Goal: Information Seeking & Learning: Learn about a topic

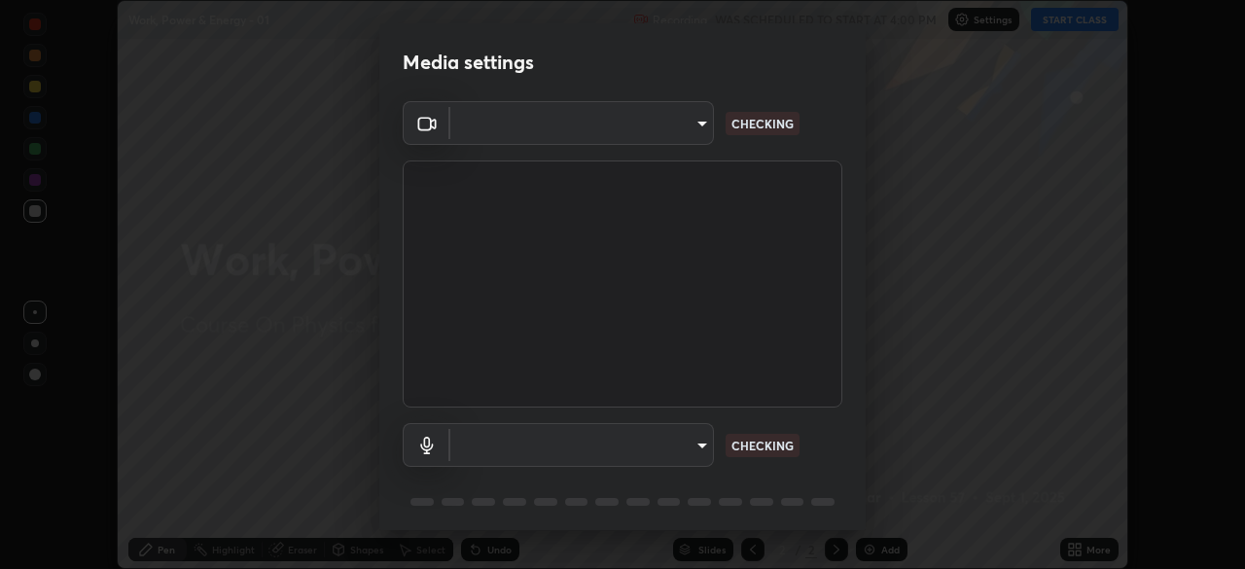
scroll to position [69, 0]
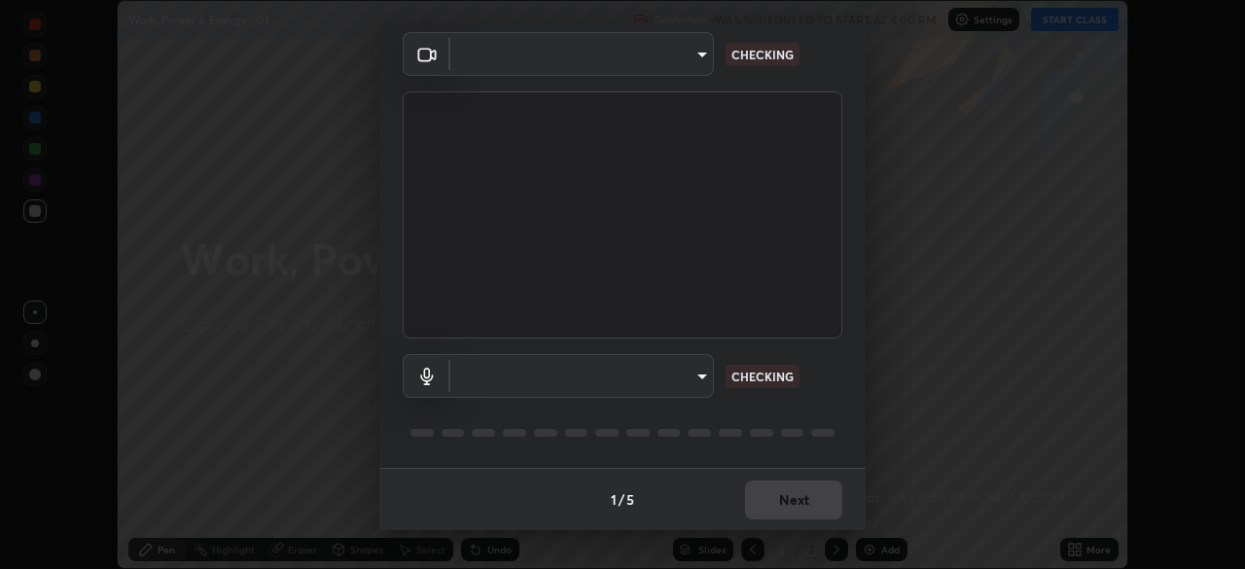
type input "1170694498857cb11788a0b7ae79d5cf1e08a6c331eb8d7031f90166f8fae325"
type input "communications"
click at [787, 506] on div "1 / 5 Next" at bounding box center [622, 499] width 486 height 62
click at [793, 511] on div "1 / 5 Next" at bounding box center [622, 499] width 486 height 62
click at [791, 501] on div "1 / 5 Next" at bounding box center [622, 499] width 486 height 62
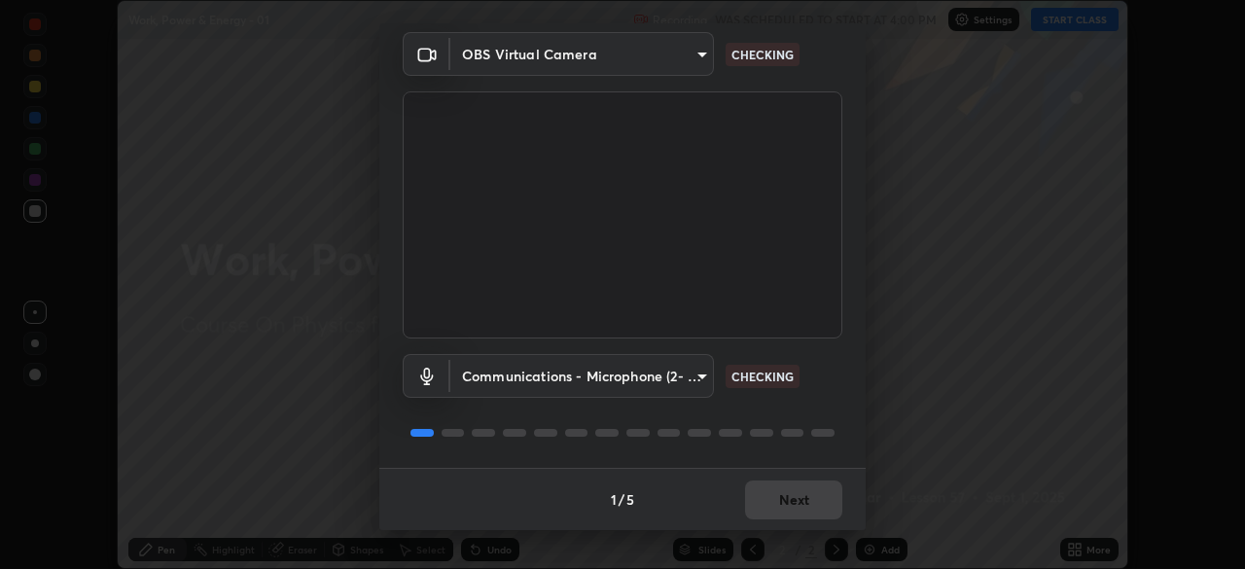
click at [789, 503] on div "1 / 5 Next" at bounding box center [622, 499] width 486 height 62
click at [789, 512] on div "1 / 5 Next" at bounding box center [622, 499] width 486 height 62
click at [788, 514] on div "1 / 5 Next" at bounding box center [622, 499] width 486 height 62
click at [784, 512] on div "1 / 5 Next" at bounding box center [622, 499] width 486 height 62
click at [790, 512] on div "1 / 5 Next" at bounding box center [622, 499] width 486 height 62
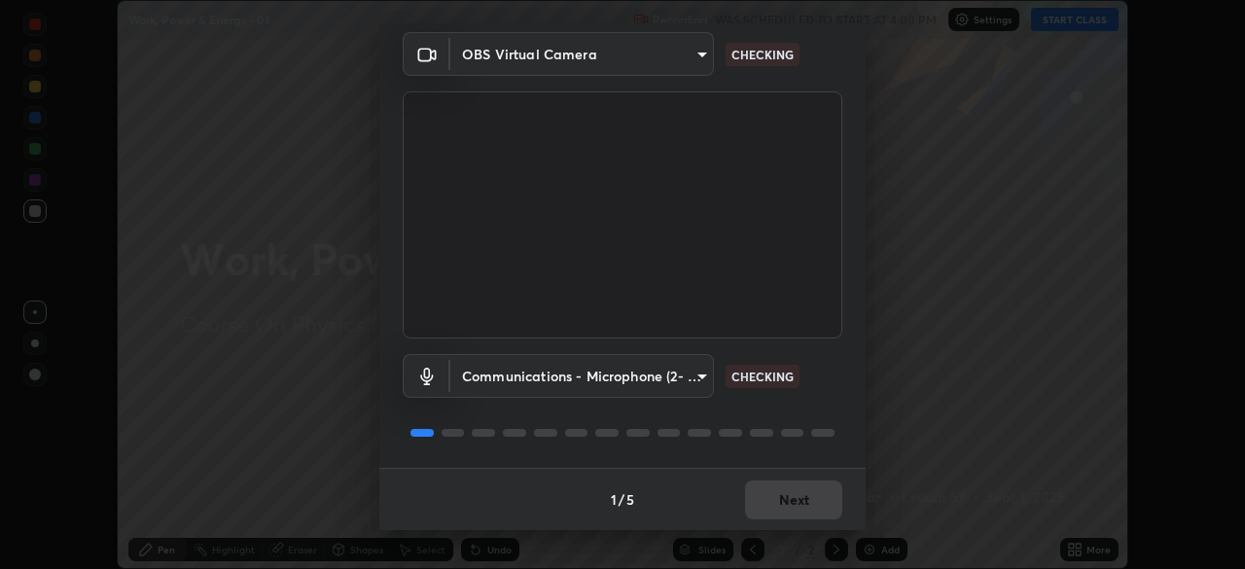
click at [792, 507] on div "1 / 5 Next" at bounding box center [622, 499] width 486 height 62
click at [791, 507] on div "1 / 5 Next" at bounding box center [622, 499] width 486 height 62
click at [791, 504] on div "1 / 5 Next" at bounding box center [622, 499] width 486 height 62
click at [789, 507] on div "1 / 5 Next" at bounding box center [622, 499] width 486 height 62
click at [787, 507] on div "1 / 5 Next" at bounding box center [622, 499] width 486 height 62
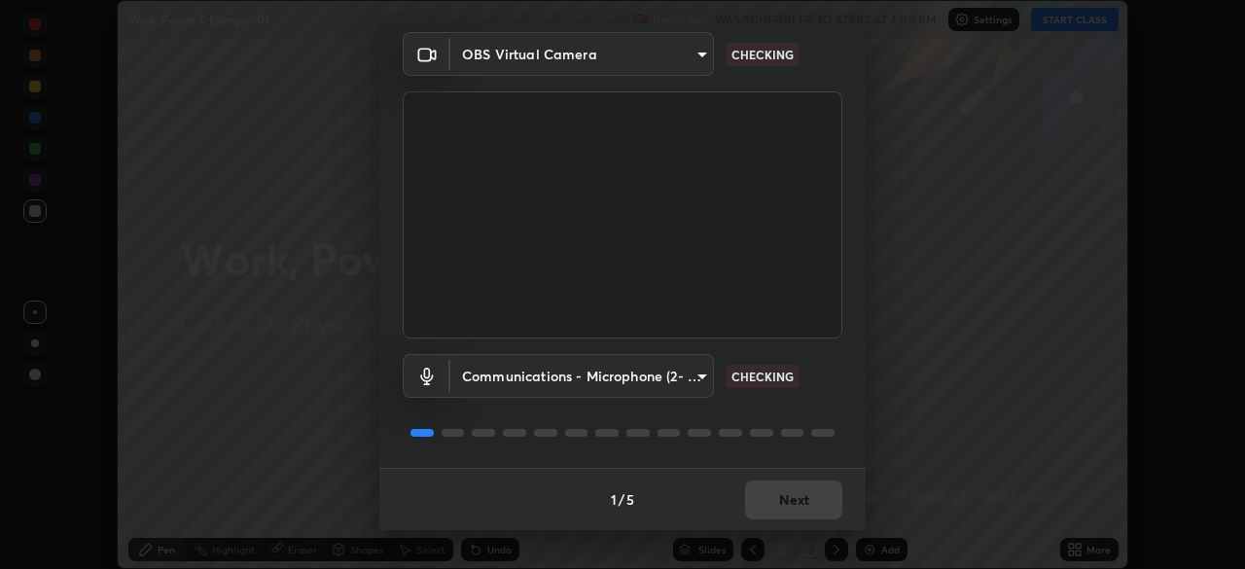
click at [779, 505] on div "1 / 5 Next" at bounding box center [622, 499] width 486 height 62
click at [778, 501] on div "1 / 5 Next" at bounding box center [622, 499] width 486 height 62
click at [775, 501] on div "1 / 5 Next" at bounding box center [622, 499] width 486 height 62
click at [774, 499] on div "1 / 5 Next" at bounding box center [622, 499] width 486 height 62
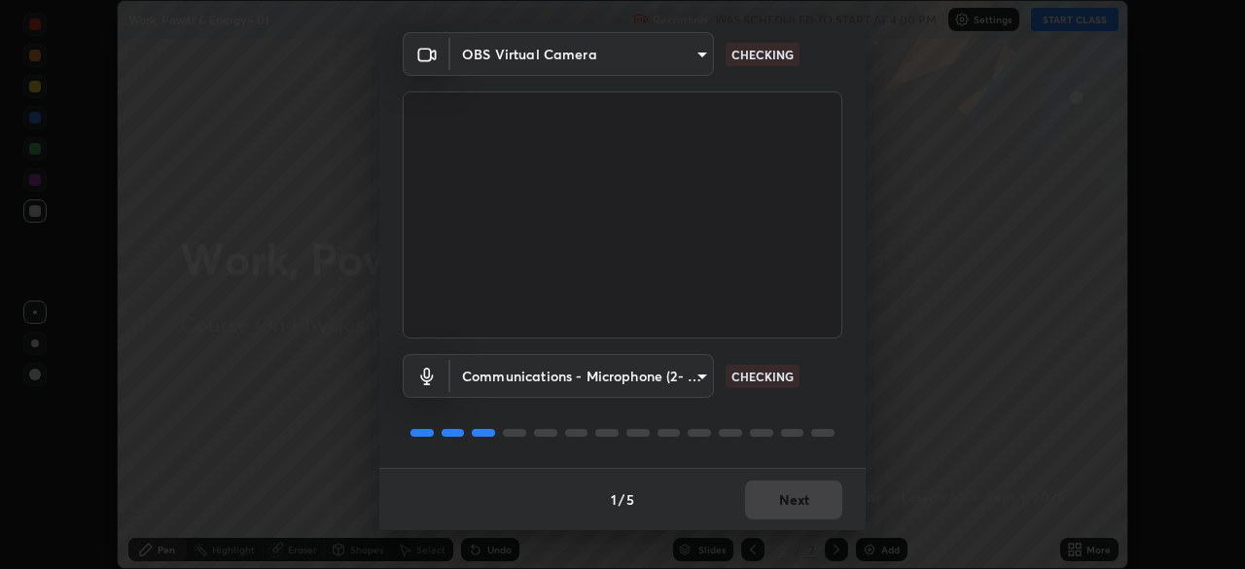
click at [775, 503] on div "1 / 5 Next" at bounding box center [622, 499] width 486 height 62
click at [774, 500] on div "1 / 5 Next" at bounding box center [622, 499] width 486 height 62
click at [770, 502] on div "1 / 5 Next" at bounding box center [622, 499] width 486 height 62
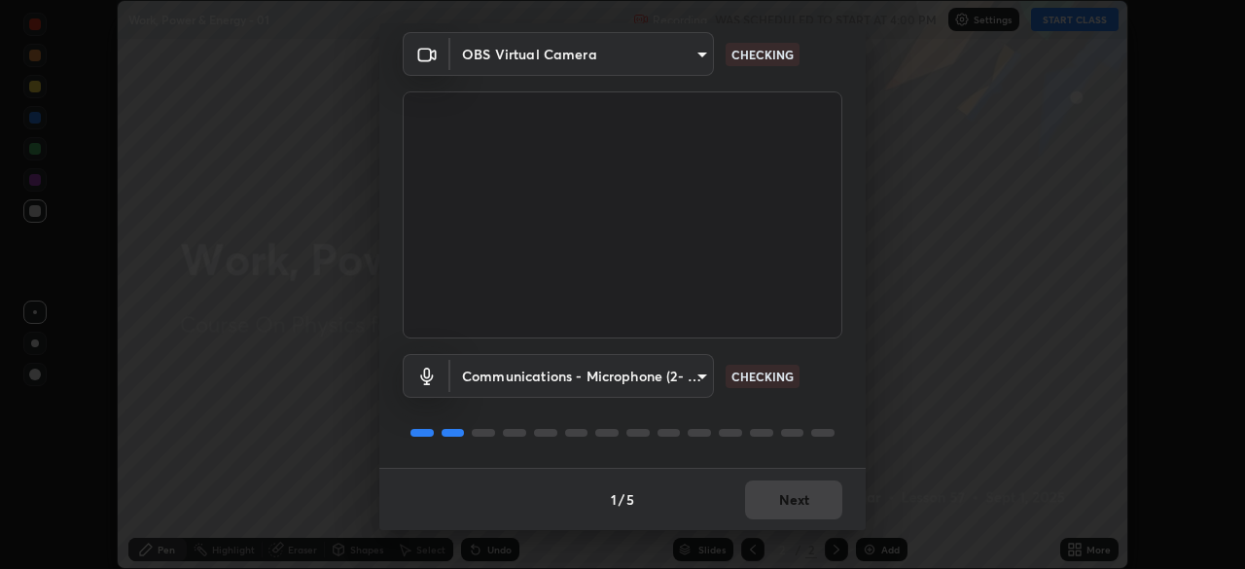
click at [769, 499] on div "1 / 5 Next" at bounding box center [622, 499] width 486 height 62
click at [769, 501] on div "1 / 5 Next" at bounding box center [622, 499] width 486 height 62
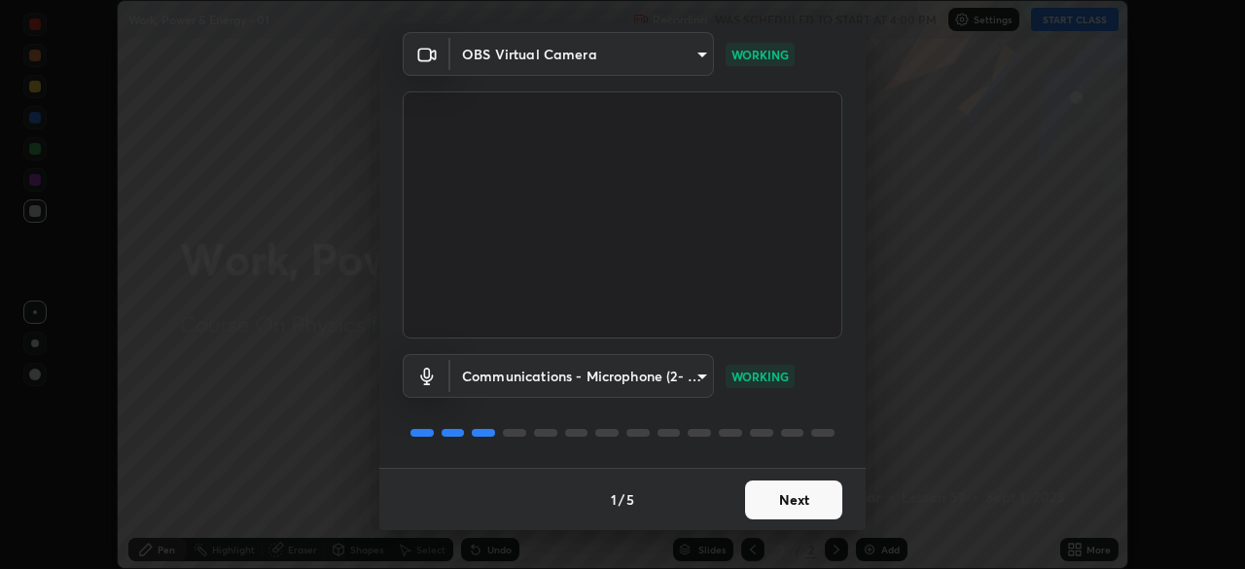
click at [800, 503] on button "Next" at bounding box center [793, 499] width 97 height 39
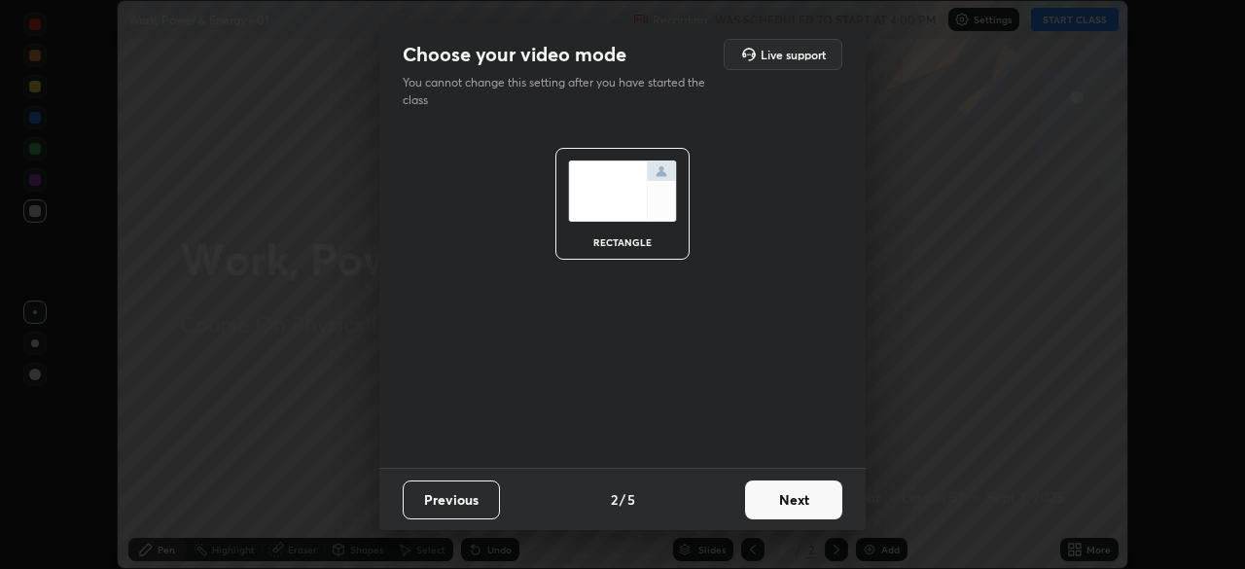
click at [789, 504] on button "Next" at bounding box center [793, 499] width 97 height 39
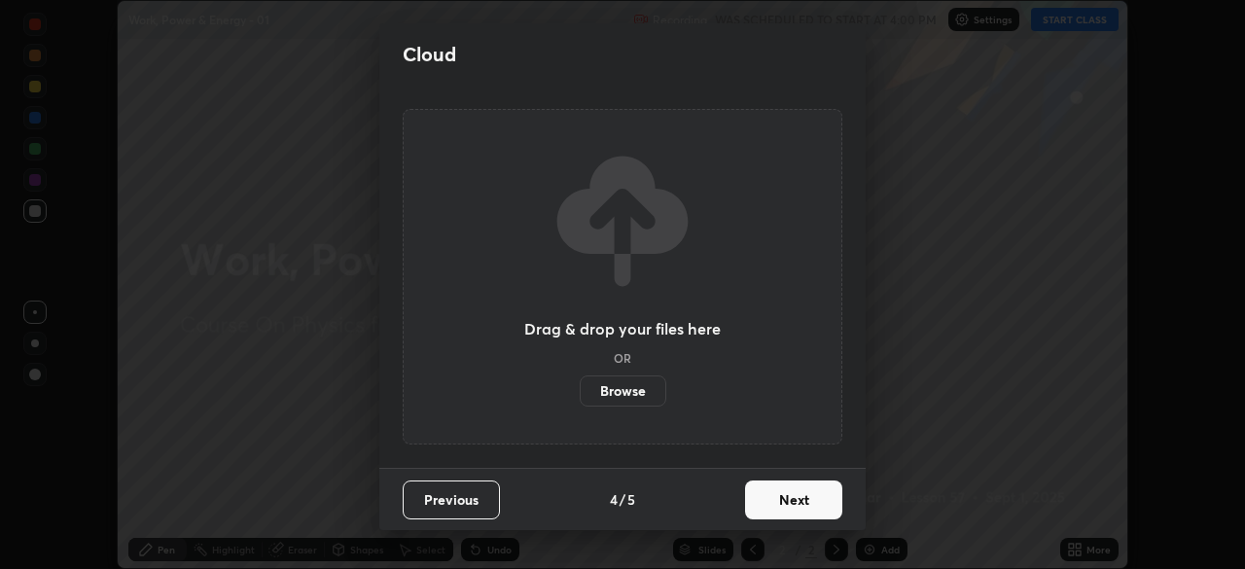
click at [785, 501] on button "Next" at bounding box center [793, 499] width 97 height 39
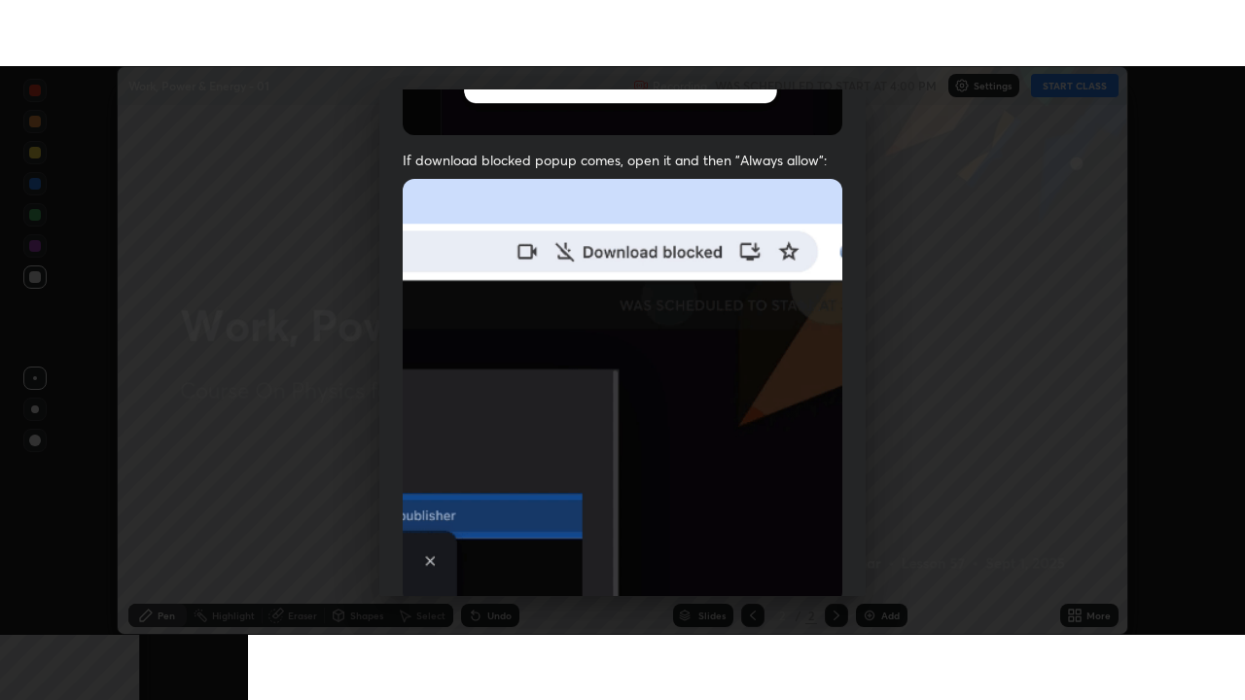
scroll to position [466, 0]
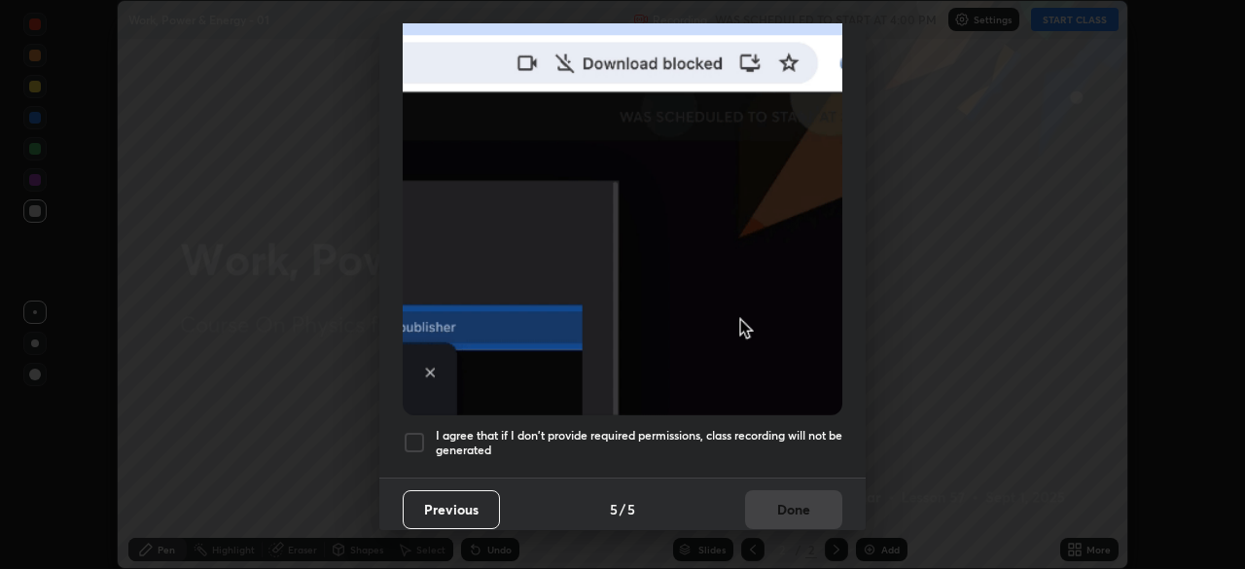
click at [741, 429] on h5 "I agree that if I don't provide required permissions, class recording will not …" at bounding box center [639, 443] width 407 height 30
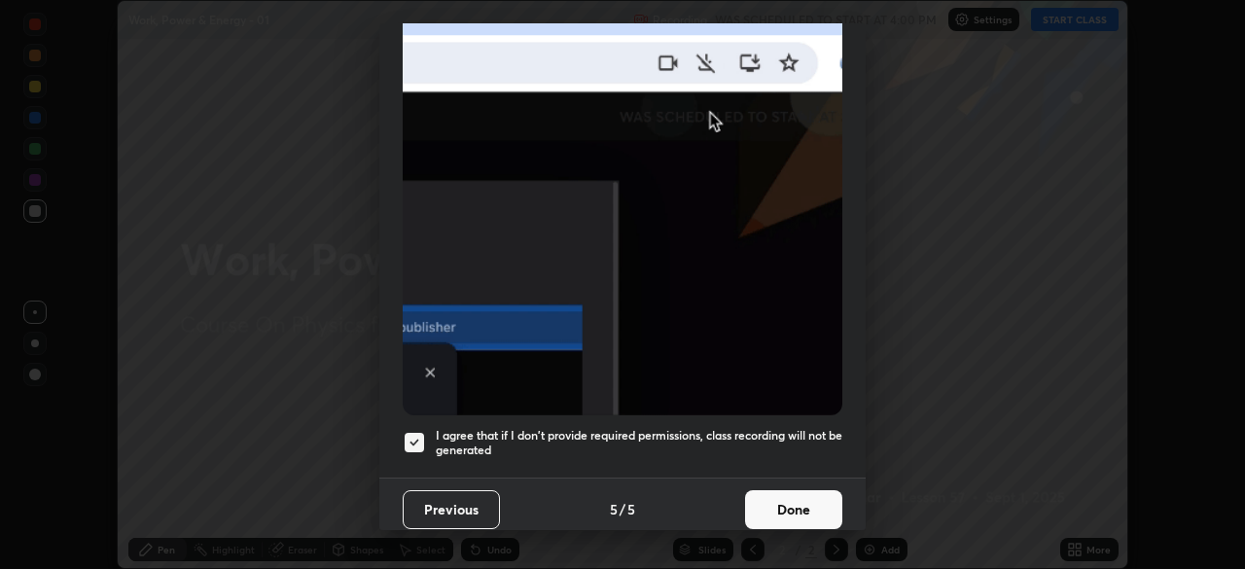
click at [770, 509] on button "Done" at bounding box center [793, 509] width 97 height 39
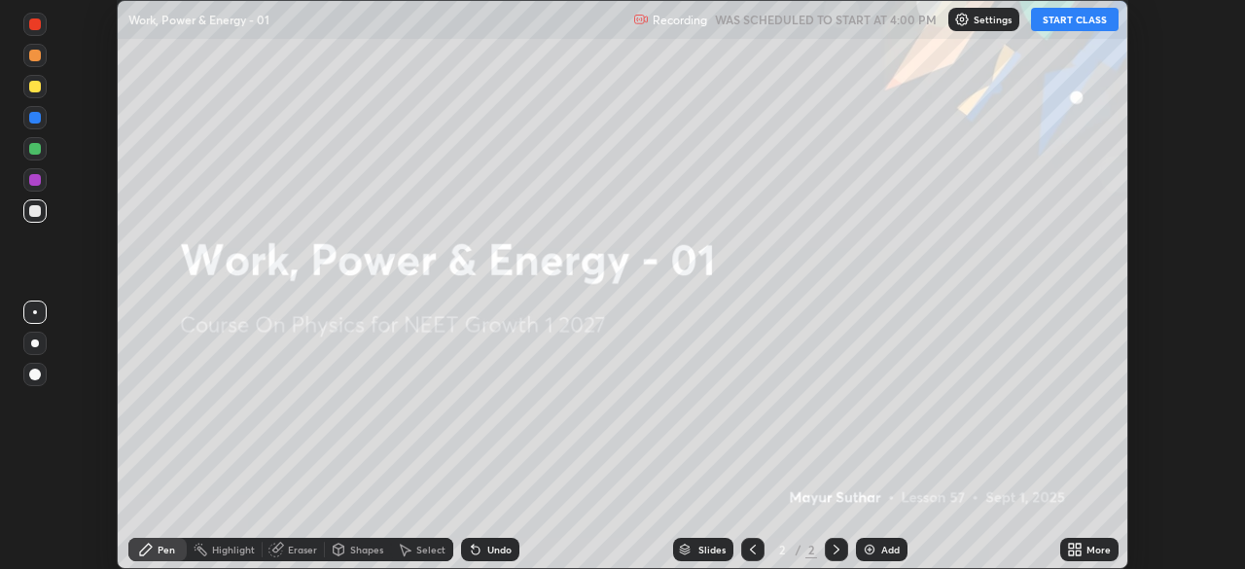
click at [1086, 553] on div "More" at bounding box center [1098, 550] width 24 height 10
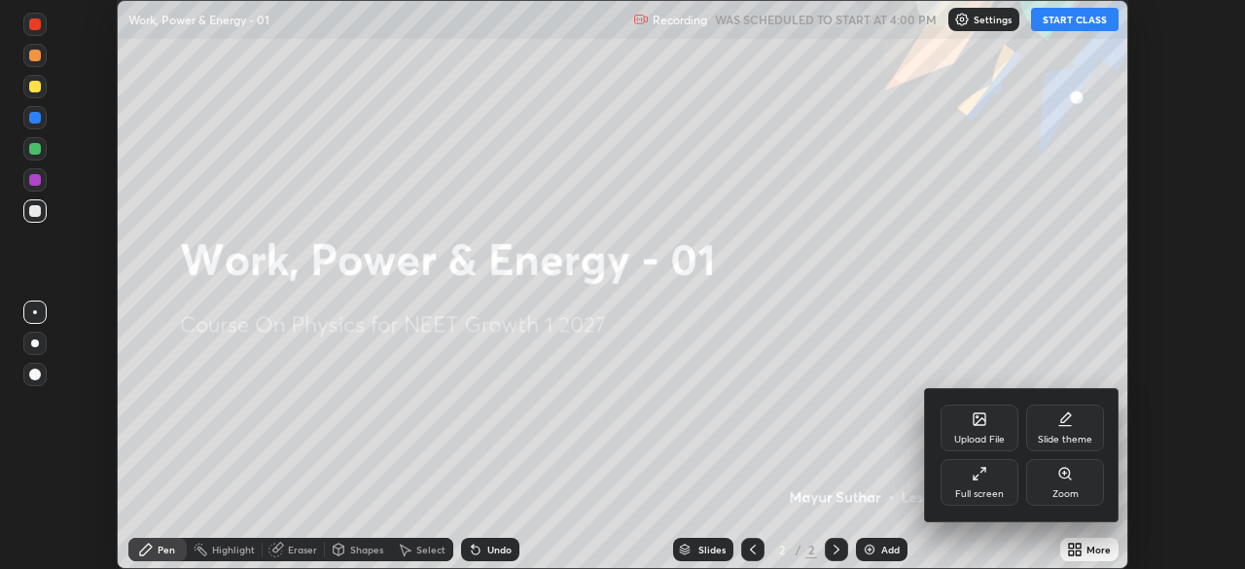
click at [983, 494] on div "Full screen" at bounding box center [979, 494] width 49 height 10
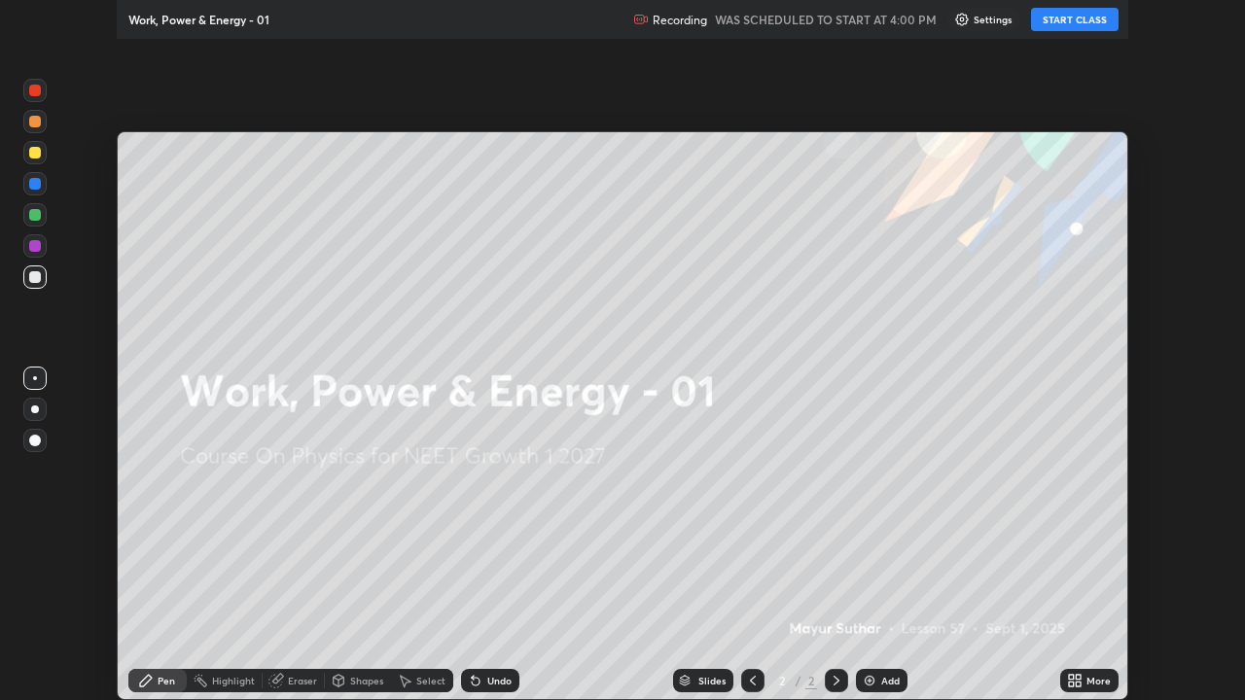
scroll to position [700, 1245]
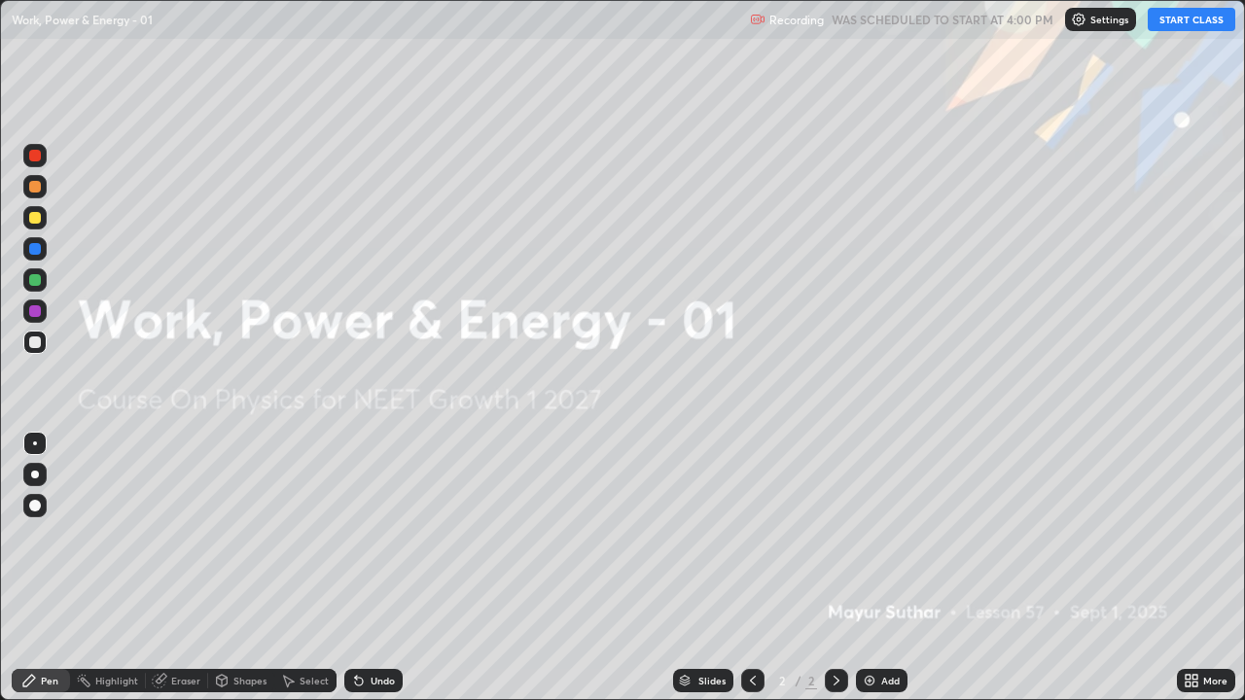
click at [1158, 26] on button "START CLASS" at bounding box center [1192, 19] width 88 height 23
click at [32, 507] on div at bounding box center [35, 506] width 12 height 12
click at [877, 568] on div "Add" at bounding box center [882, 680] width 52 height 23
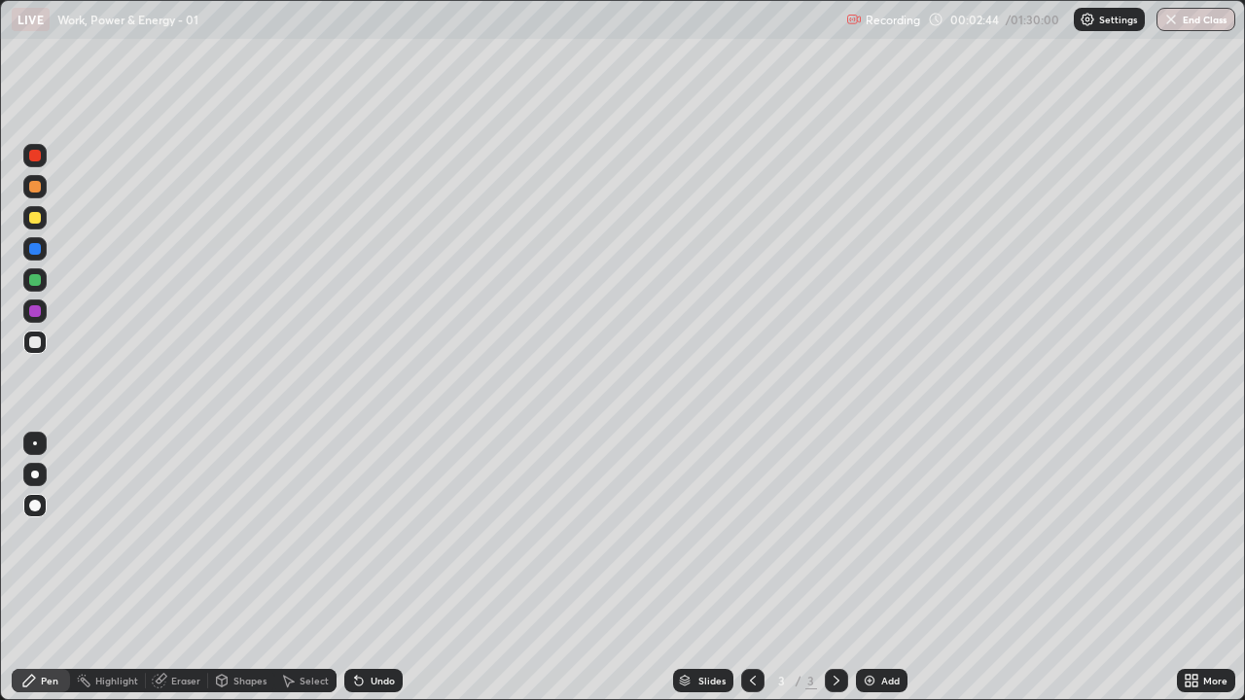
click at [371, 568] on div "Undo" at bounding box center [373, 680] width 58 height 23
click at [392, 568] on div "Undo" at bounding box center [373, 680] width 58 height 23
click at [388, 568] on div "Undo" at bounding box center [373, 680] width 58 height 23
click at [378, 568] on div "Undo" at bounding box center [383, 681] width 24 height 10
click at [38, 315] on div at bounding box center [35, 311] width 12 height 12
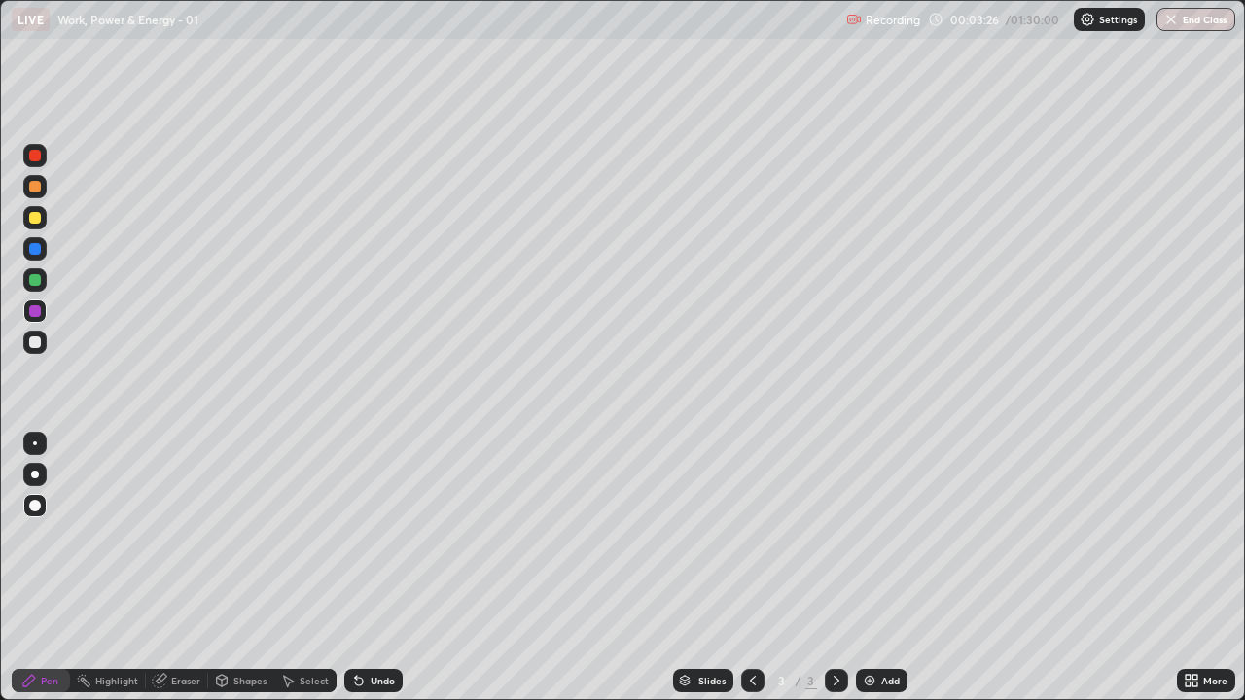
click at [181, 568] on div "Eraser" at bounding box center [185, 681] width 29 height 10
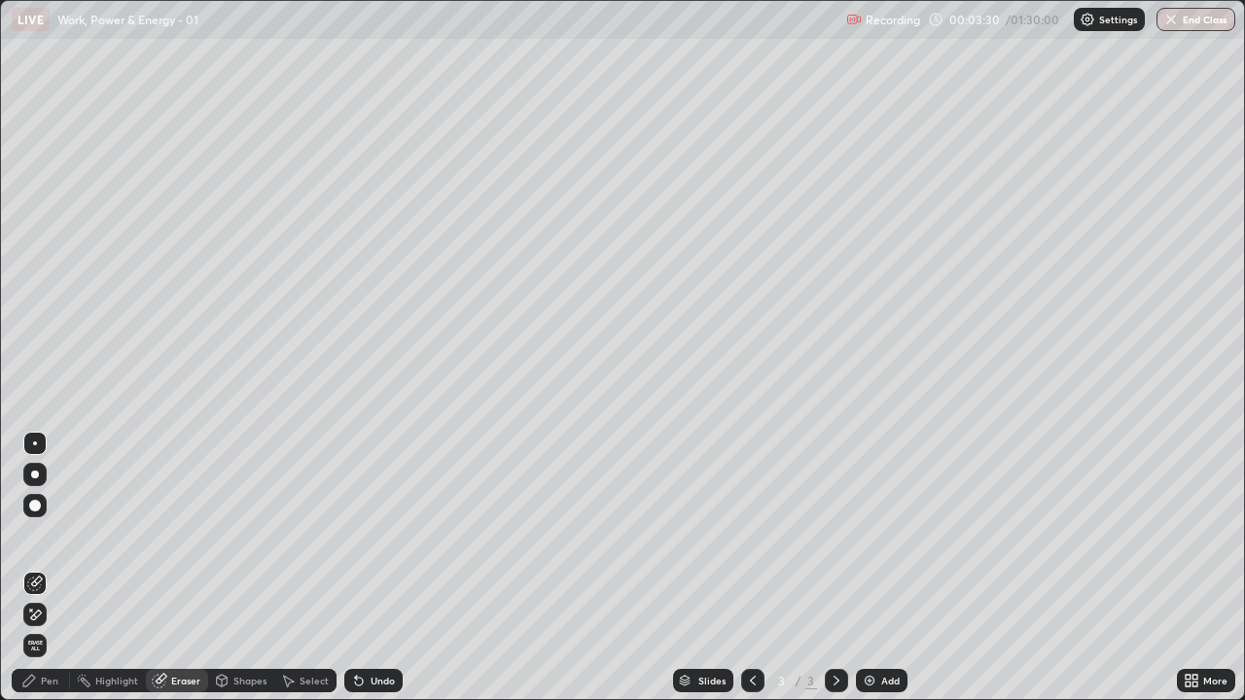
click at [47, 568] on div "Pen" at bounding box center [50, 681] width 18 height 10
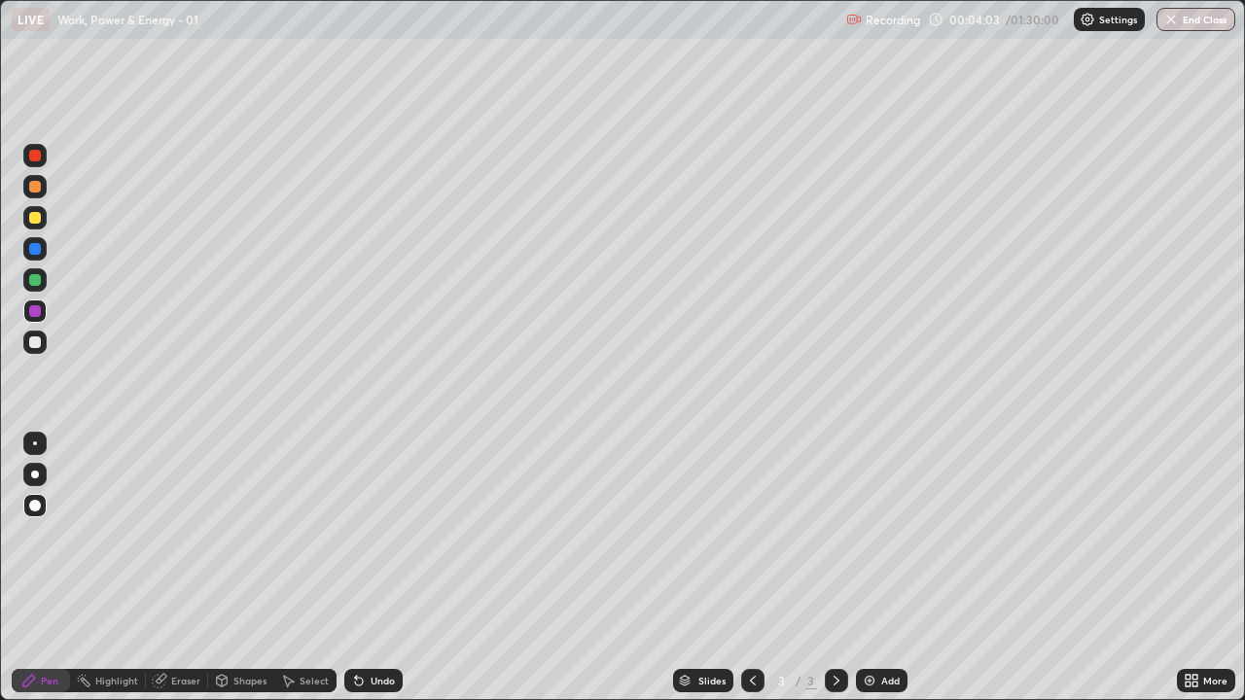
click at [39, 341] on div at bounding box center [35, 343] width 12 height 12
click at [44, 302] on div at bounding box center [34, 311] width 23 height 23
click at [37, 283] on div at bounding box center [35, 280] width 12 height 12
click at [37, 220] on div at bounding box center [35, 218] width 12 height 12
click at [357, 568] on div "Undo" at bounding box center [373, 680] width 58 height 23
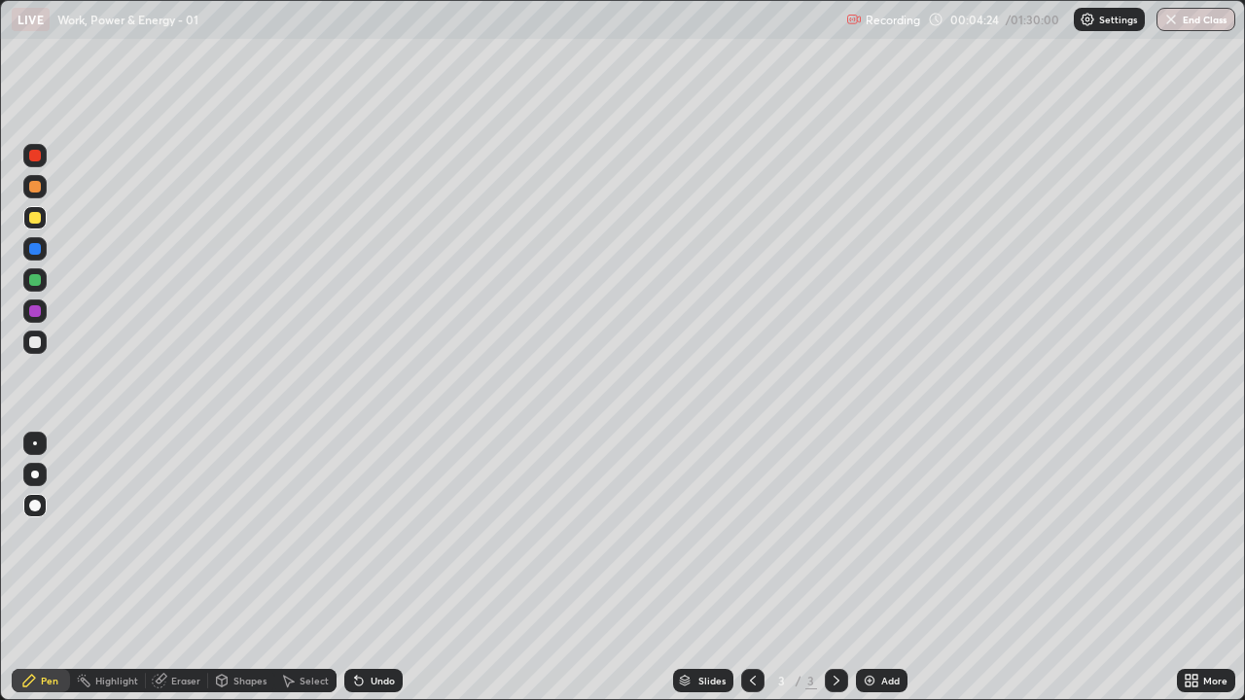
click at [356, 568] on icon at bounding box center [359, 682] width 8 height 8
click at [365, 568] on div "Undo" at bounding box center [373, 680] width 58 height 23
click at [371, 568] on div "Undo" at bounding box center [383, 681] width 24 height 10
click at [364, 568] on div "Undo" at bounding box center [373, 680] width 58 height 23
click at [370, 568] on div "Undo" at bounding box center [373, 680] width 58 height 23
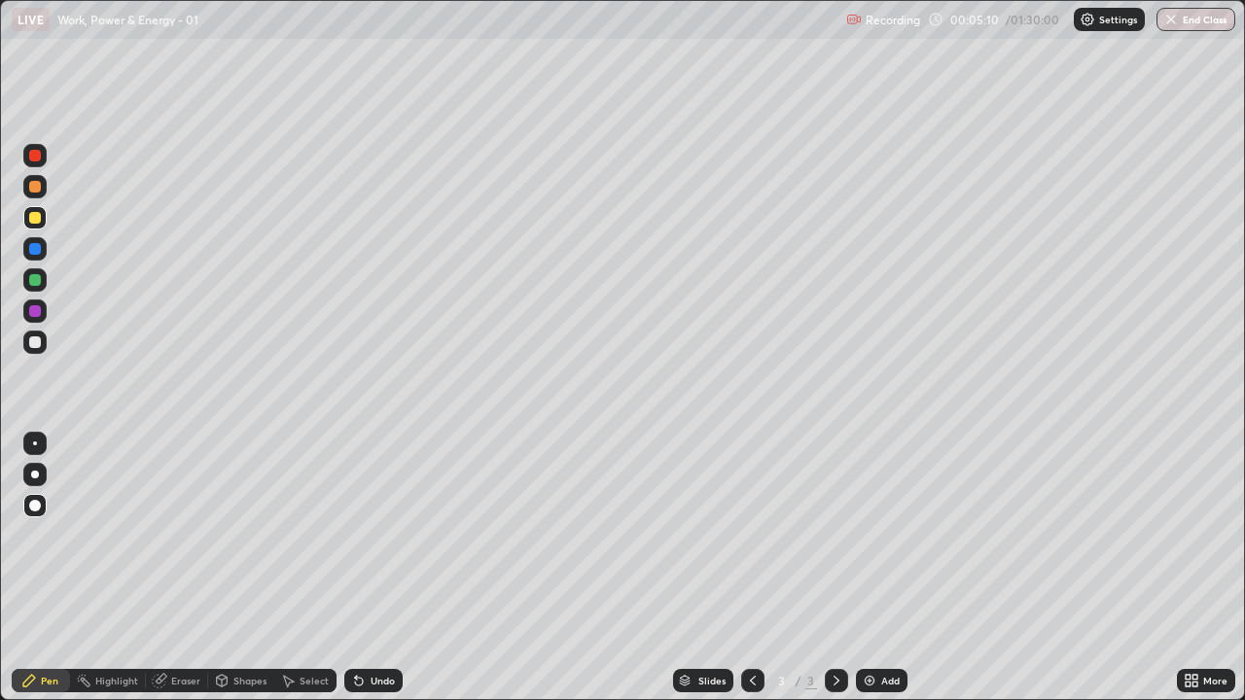
click at [371, 568] on div "Undo" at bounding box center [373, 680] width 58 height 23
click at [371, 568] on div "Undo" at bounding box center [383, 681] width 24 height 10
click at [868, 568] on img at bounding box center [870, 681] width 16 height 16
click at [34, 308] on div at bounding box center [35, 311] width 12 height 12
click at [355, 568] on icon at bounding box center [356, 677] width 2 height 2
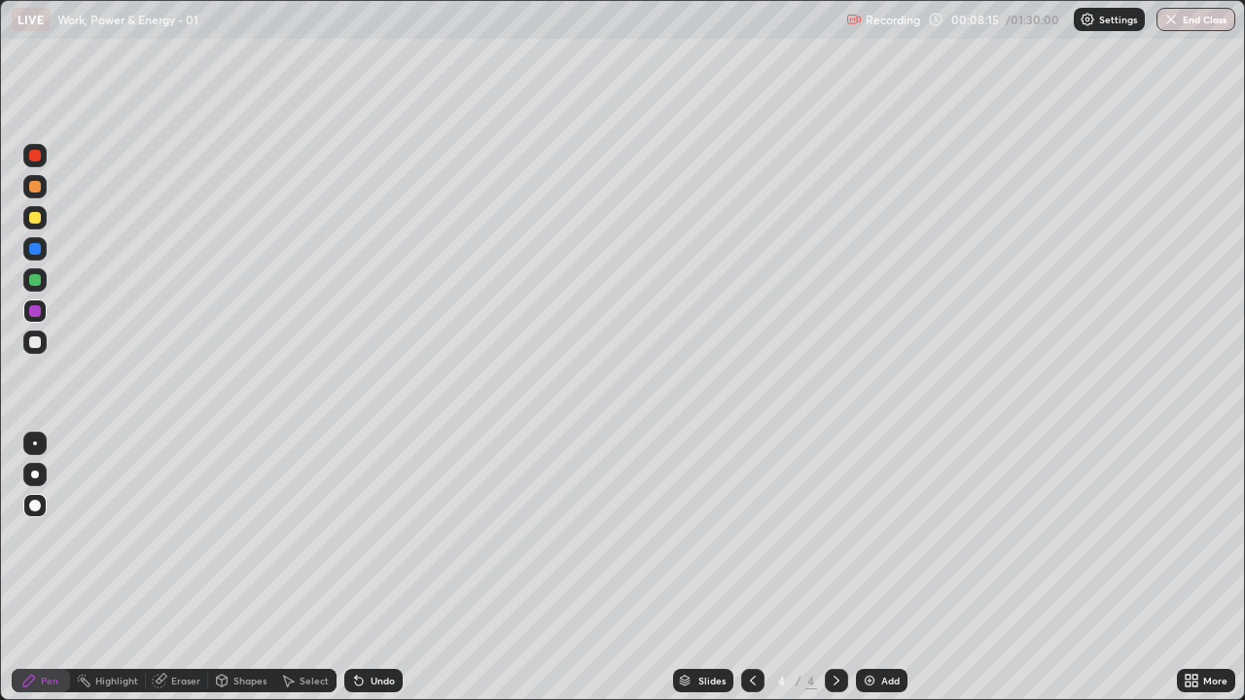
click at [36, 156] on div at bounding box center [35, 156] width 12 height 12
click at [372, 568] on div "Undo" at bounding box center [373, 680] width 58 height 23
click at [29, 274] on div at bounding box center [34, 279] width 23 height 23
click at [358, 568] on icon at bounding box center [359, 682] width 8 height 8
click at [371, 568] on div "Undo" at bounding box center [383, 681] width 24 height 10
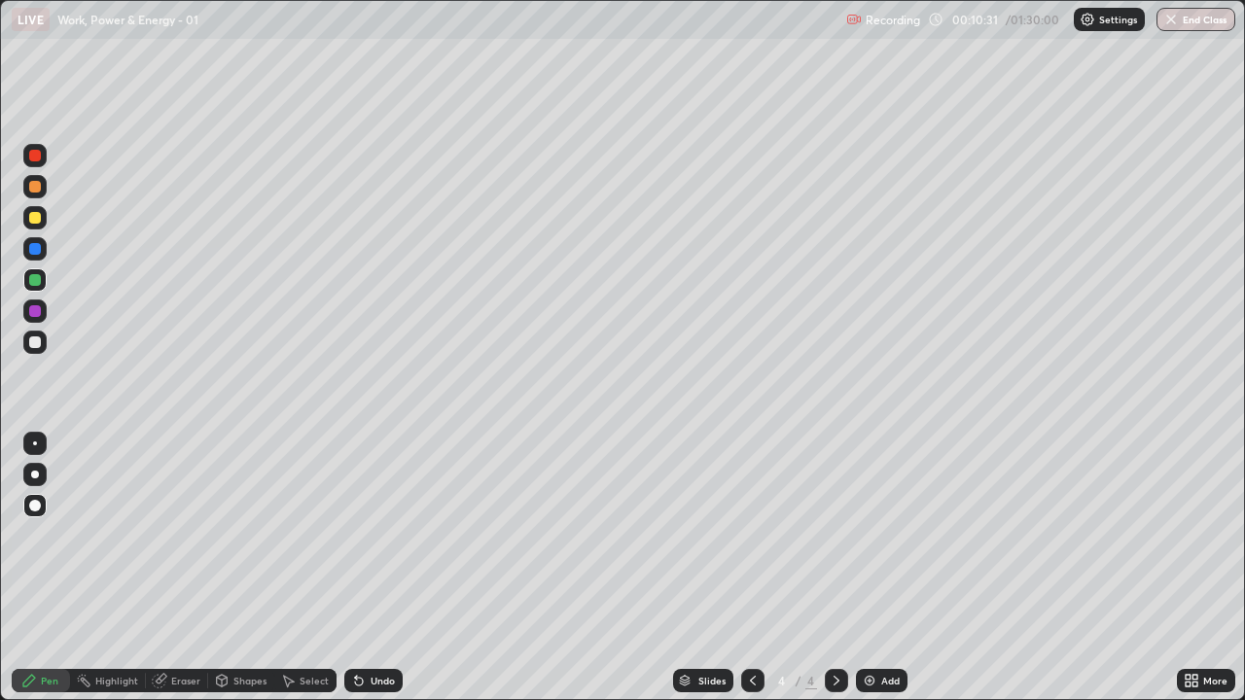
click at [375, 568] on div "Undo" at bounding box center [383, 681] width 24 height 10
click at [381, 568] on div "Undo" at bounding box center [383, 681] width 24 height 10
click at [31, 251] on div at bounding box center [35, 249] width 12 height 12
click at [870, 568] on img at bounding box center [870, 681] width 16 height 16
click at [46, 345] on div at bounding box center [34, 342] width 23 height 23
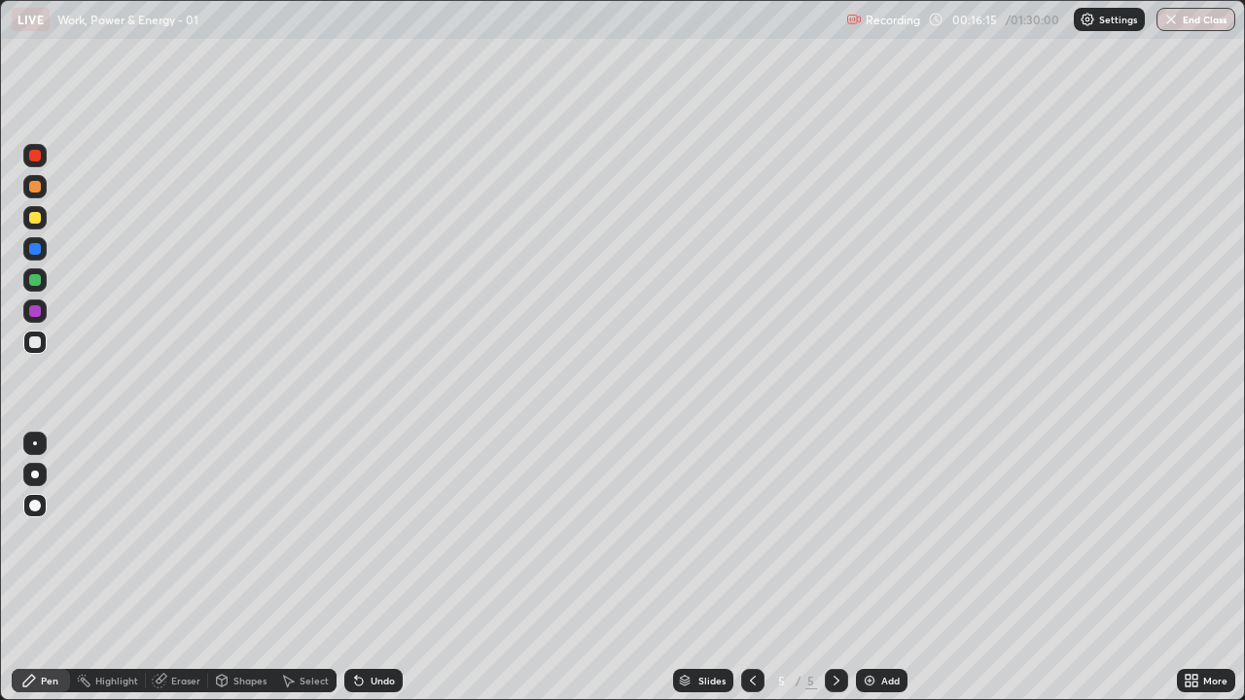
click at [36, 280] on div at bounding box center [35, 280] width 12 height 12
click at [363, 568] on icon at bounding box center [359, 681] width 16 height 16
click at [869, 568] on img at bounding box center [870, 681] width 16 height 16
click at [35, 219] on div at bounding box center [35, 218] width 12 height 12
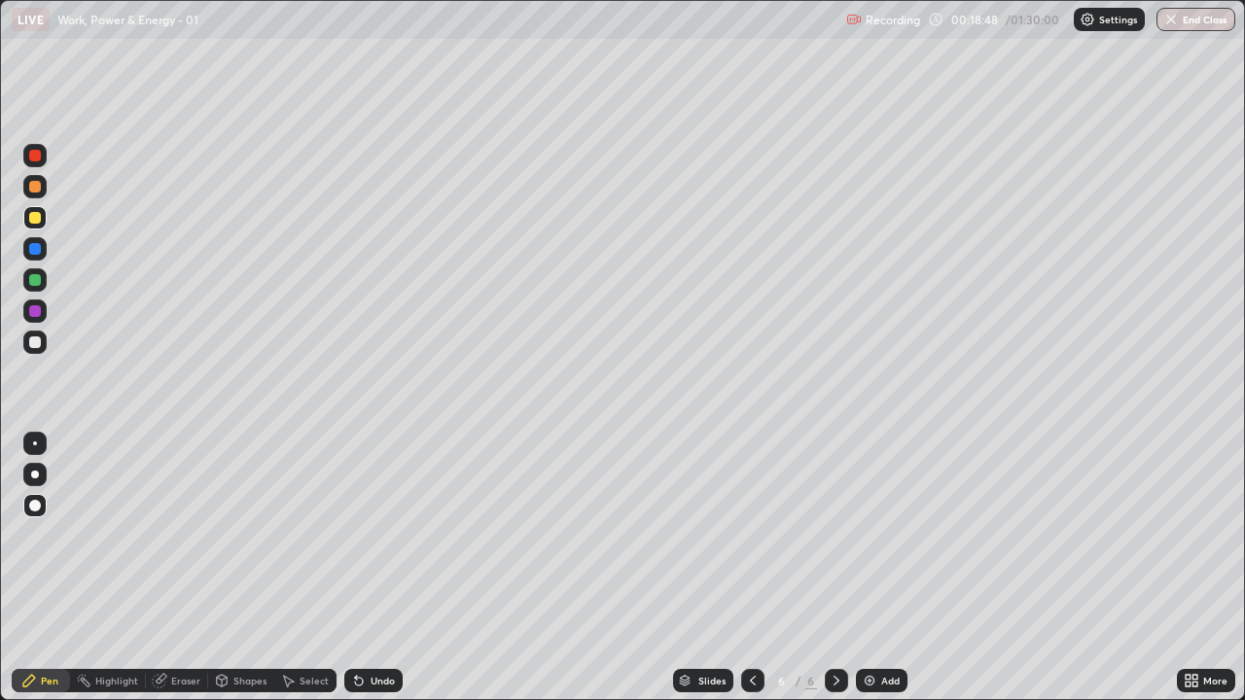
click at [355, 568] on icon at bounding box center [356, 677] width 2 height 2
click at [34, 155] on div at bounding box center [35, 156] width 12 height 12
click at [38, 341] on div at bounding box center [35, 343] width 12 height 12
click at [371, 568] on div "Undo" at bounding box center [383, 681] width 24 height 10
click at [35, 312] on div at bounding box center [35, 311] width 12 height 12
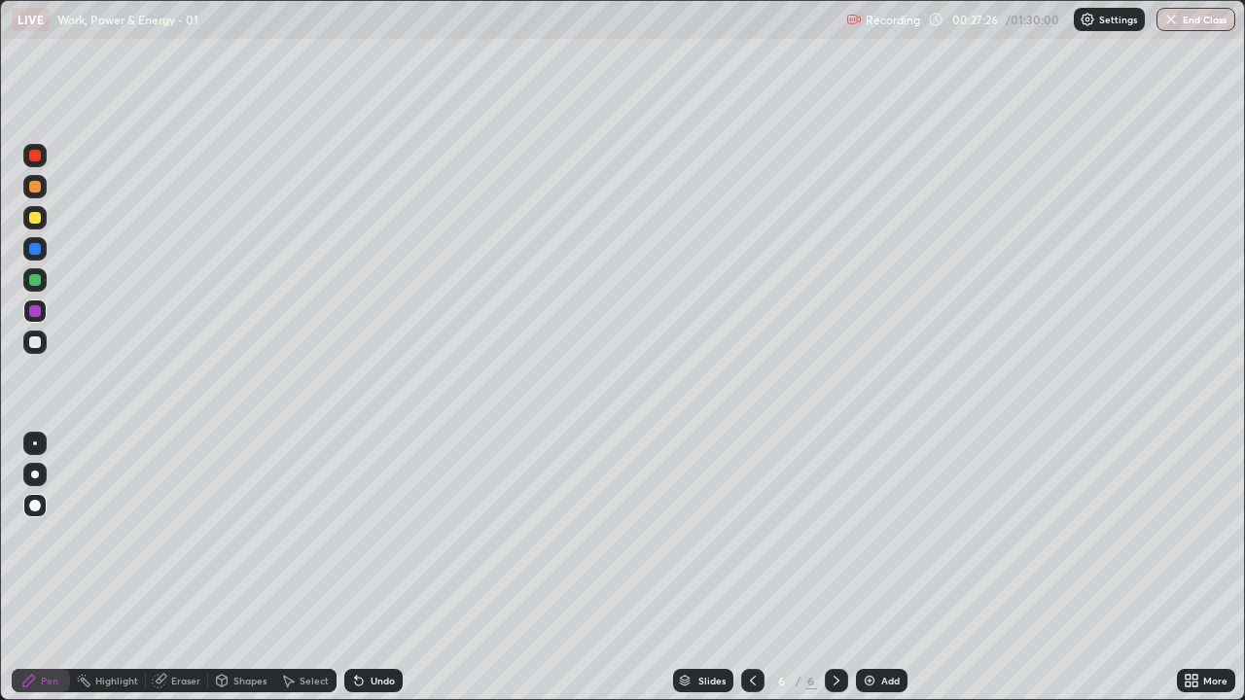
click at [371, 568] on div "Undo" at bounding box center [383, 681] width 24 height 10
click at [867, 568] on img at bounding box center [870, 681] width 16 height 16
click at [377, 568] on div "Undo" at bounding box center [383, 681] width 24 height 10
click at [373, 568] on div "Undo" at bounding box center [383, 681] width 24 height 10
click at [376, 568] on div "Undo" at bounding box center [373, 680] width 58 height 23
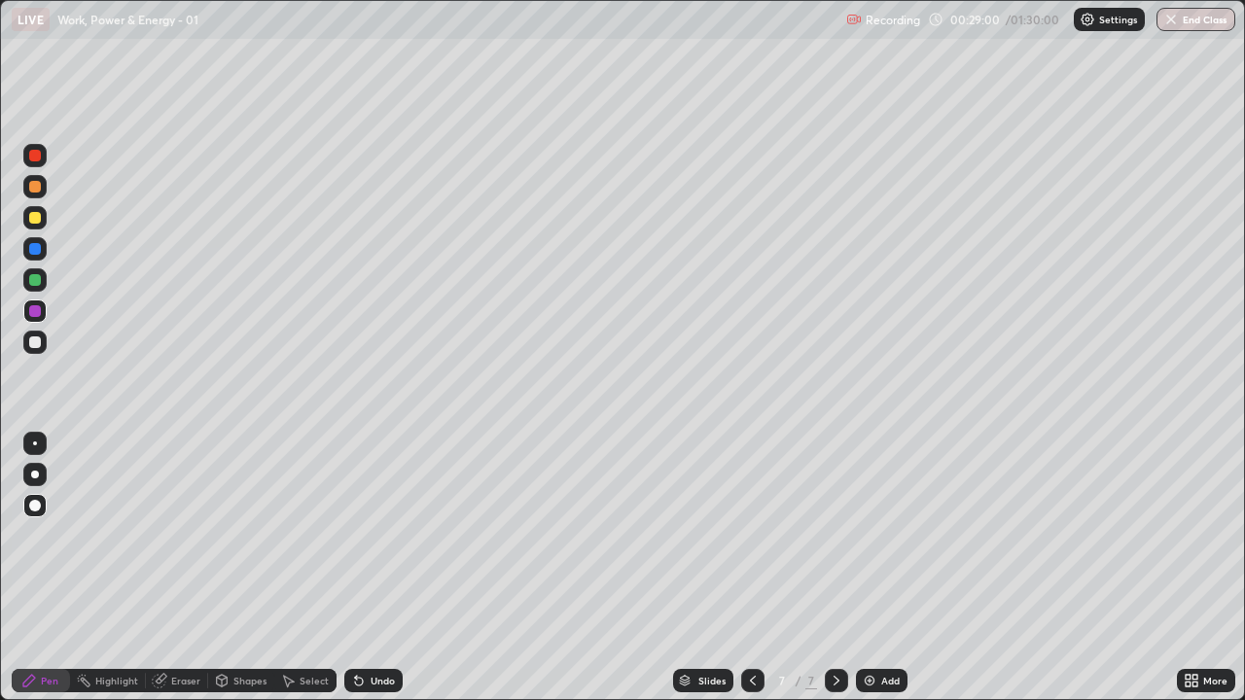
click at [373, 568] on div "Undo" at bounding box center [383, 681] width 24 height 10
click at [372, 568] on div "Undo" at bounding box center [383, 681] width 24 height 10
click at [375, 568] on div "Undo" at bounding box center [383, 681] width 24 height 10
click at [36, 285] on div at bounding box center [35, 280] width 12 height 12
click at [375, 568] on div "Undo" at bounding box center [383, 681] width 24 height 10
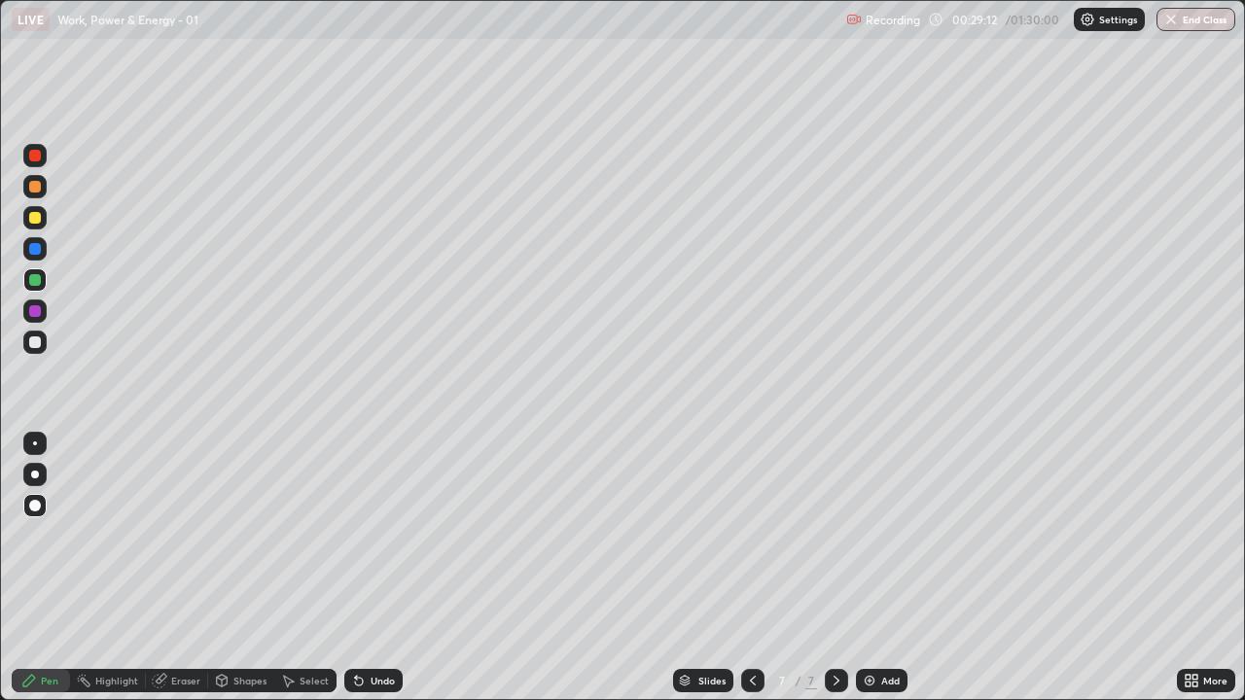
click at [376, 568] on div "Undo" at bounding box center [383, 681] width 24 height 10
click at [379, 568] on div "Undo" at bounding box center [383, 681] width 24 height 10
click at [38, 283] on div at bounding box center [35, 280] width 12 height 12
click at [36, 309] on div at bounding box center [35, 311] width 12 height 12
click at [32, 281] on div at bounding box center [35, 280] width 12 height 12
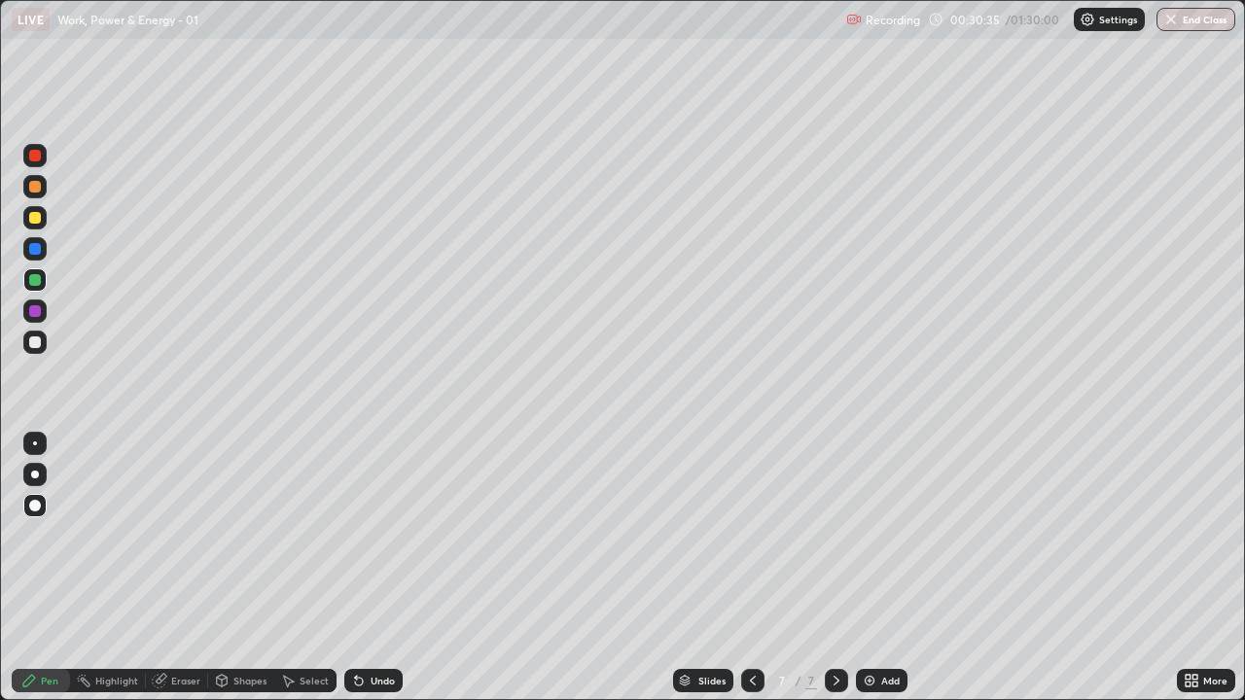
click at [37, 341] on div at bounding box center [35, 343] width 12 height 12
click at [869, 568] on img at bounding box center [870, 681] width 16 height 16
click at [35, 159] on div at bounding box center [35, 156] width 12 height 12
click at [40, 219] on div at bounding box center [35, 218] width 12 height 12
click at [38, 342] on div at bounding box center [35, 343] width 12 height 12
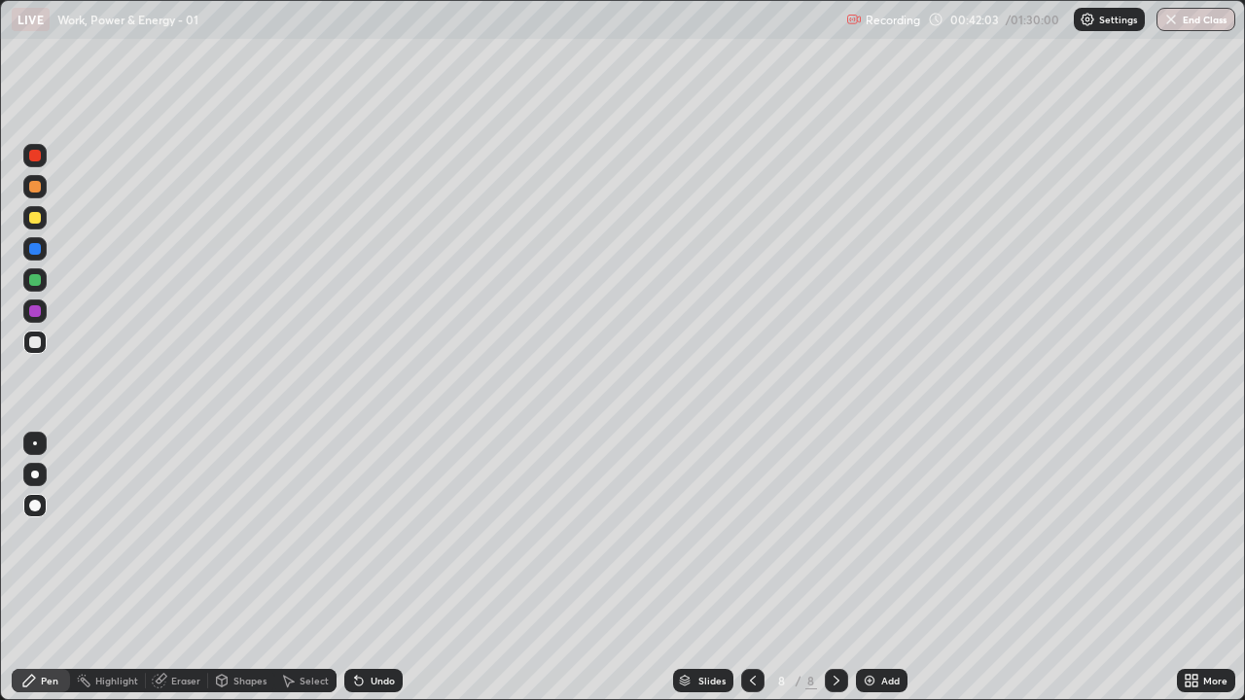
click at [36, 342] on div at bounding box center [35, 343] width 12 height 12
click at [380, 568] on div "Undo" at bounding box center [373, 680] width 58 height 23
click at [377, 568] on div "Undo" at bounding box center [383, 681] width 24 height 10
click at [368, 568] on div "Undo" at bounding box center [373, 680] width 58 height 23
click at [364, 568] on div "Undo" at bounding box center [373, 680] width 58 height 23
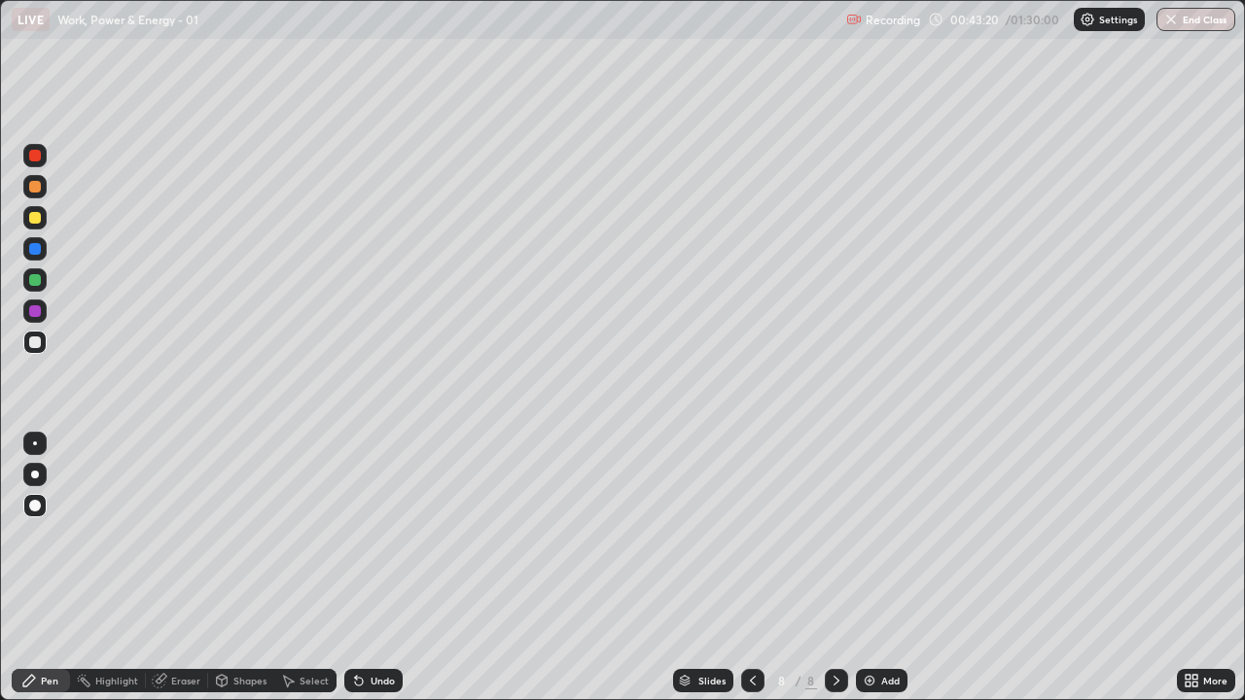
click at [366, 568] on div "Undo" at bounding box center [373, 680] width 58 height 23
click at [374, 568] on div "Undo" at bounding box center [373, 680] width 58 height 23
click at [381, 568] on div "Undo" at bounding box center [373, 680] width 58 height 23
click at [380, 568] on div "Undo" at bounding box center [373, 680] width 58 height 23
click at [394, 568] on div "Undo" at bounding box center [373, 680] width 58 height 23
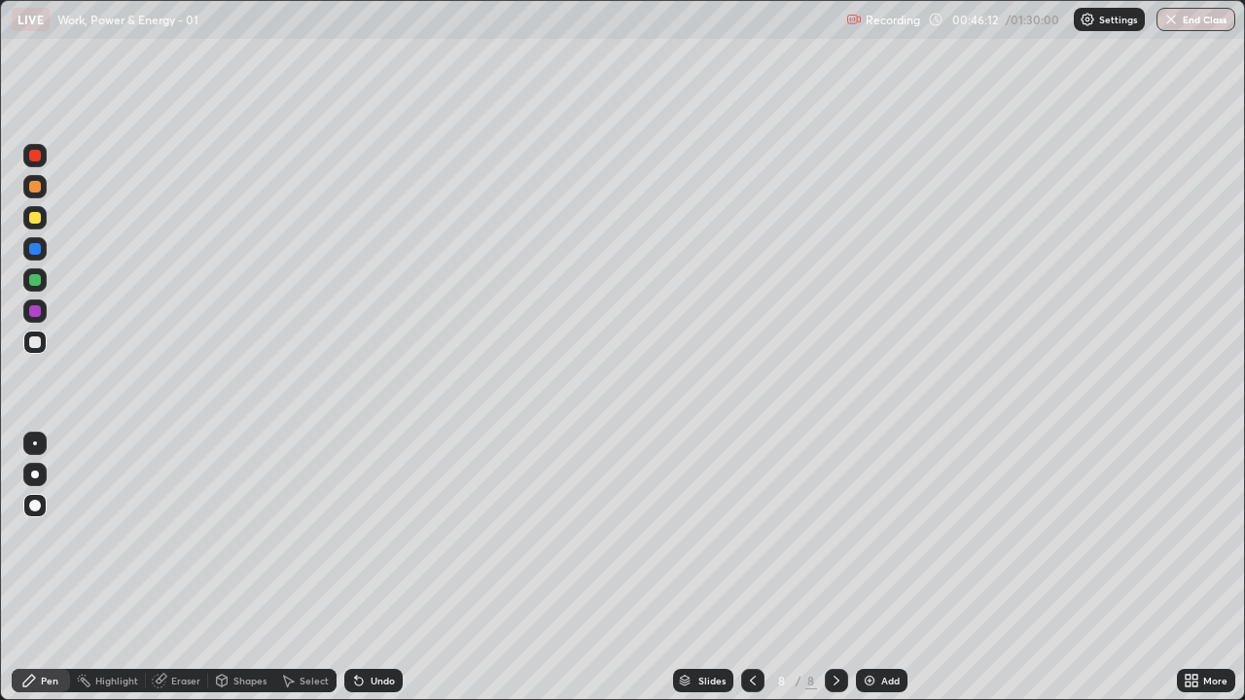
click at [43, 313] on div at bounding box center [34, 311] width 23 height 23
click at [32, 346] on div at bounding box center [35, 343] width 12 height 12
click at [864, 568] on img at bounding box center [870, 681] width 16 height 16
click at [40, 157] on div at bounding box center [35, 156] width 12 height 12
click at [356, 568] on icon at bounding box center [359, 681] width 16 height 16
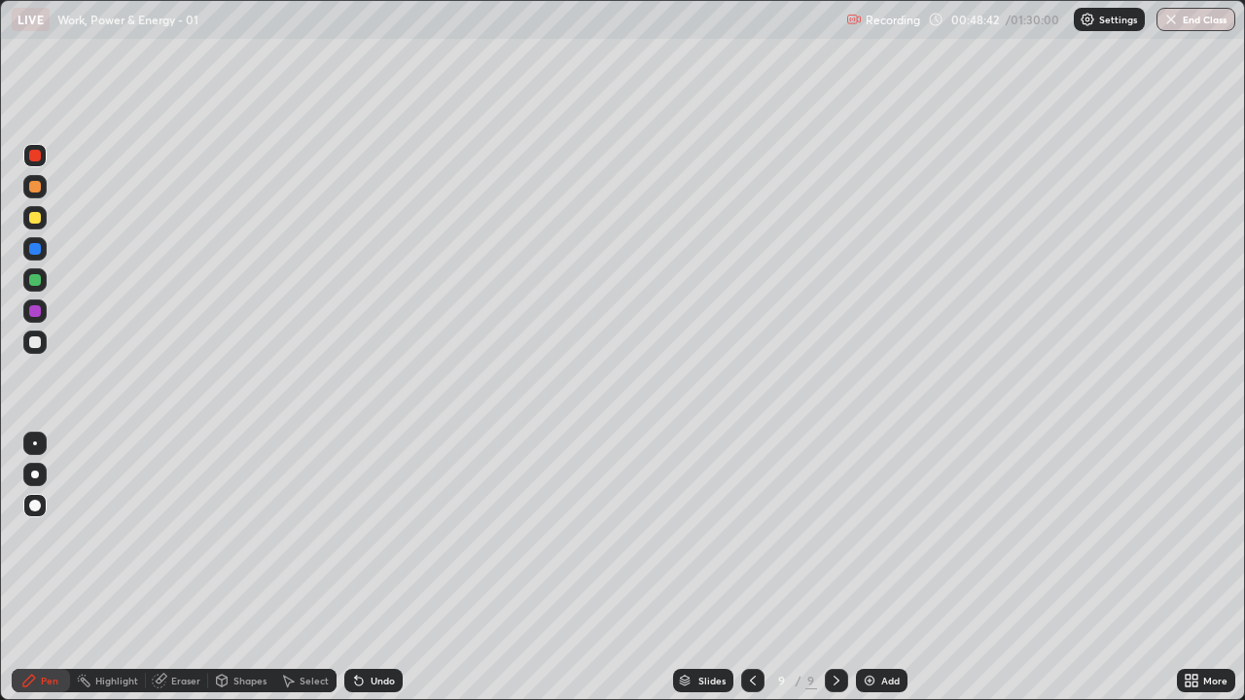
click at [35, 312] on div at bounding box center [35, 311] width 12 height 12
click at [35, 287] on div at bounding box center [34, 279] width 23 height 23
click at [36, 345] on div at bounding box center [35, 343] width 12 height 12
click at [865, 568] on img at bounding box center [870, 681] width 16 height 16
click at [40, 312] on div at bounding box center [35, 311] width 12 height 12
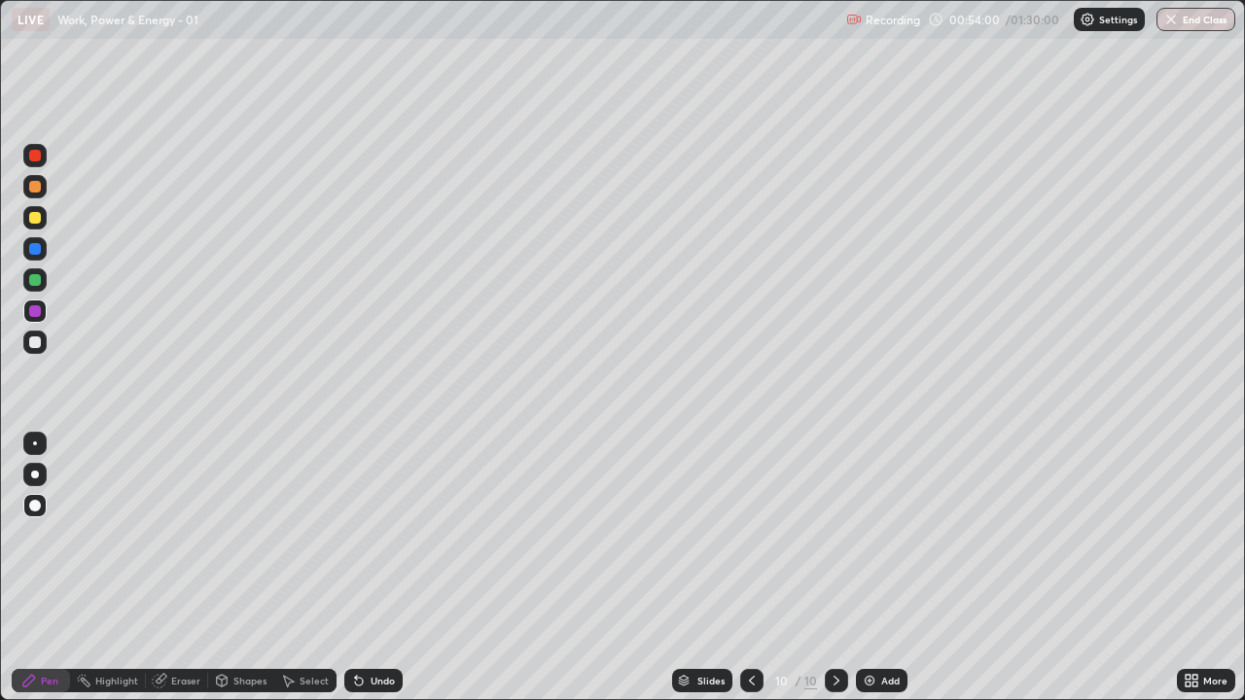
click at [750, 568] on icon at bounding box center [752, 681] width 16 height 16
click at [837, 568] on icon at bounding box center [837, 681] width 16 height 16
click at [37, 220] on div at bounding box center [35, 218] width 12 height 12
click at [43, 281] on div at bounding box center [34, 279] width 23 height 23
click at [379, 568] on div "Undo" at bounding box center [383, 681] width 24 height 10
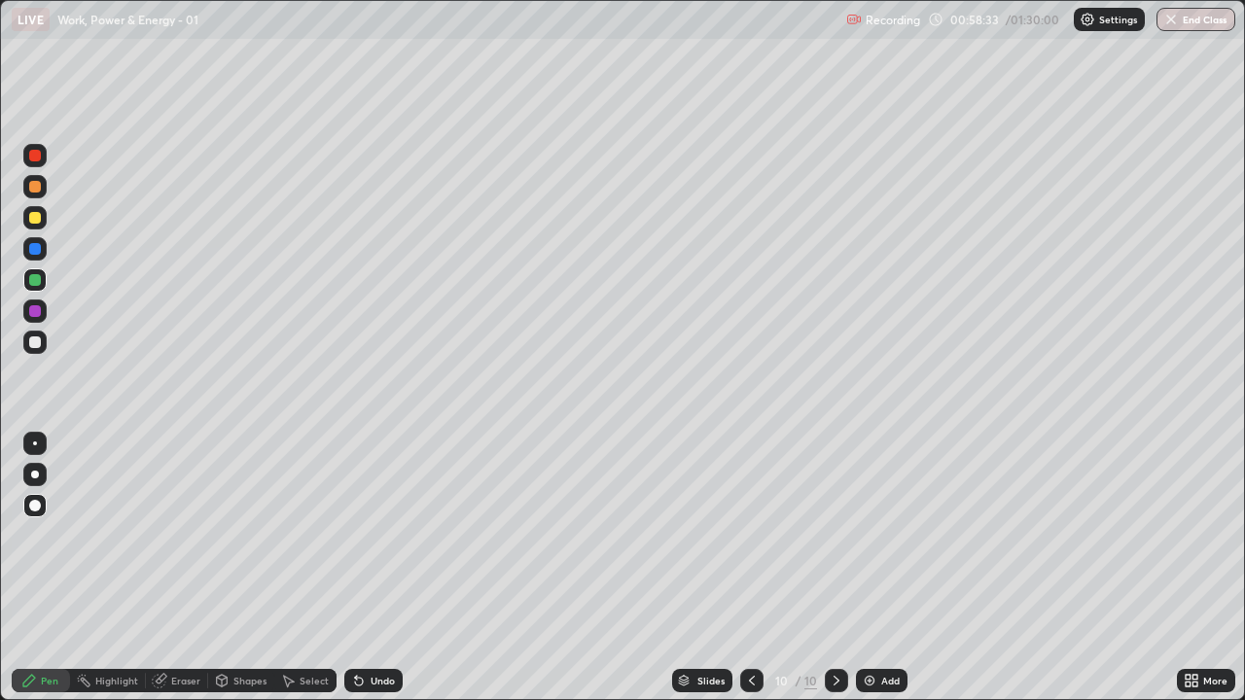
click at [164, 568] on div "Eraser" at bounding box center [177, 680] width 62 height 23
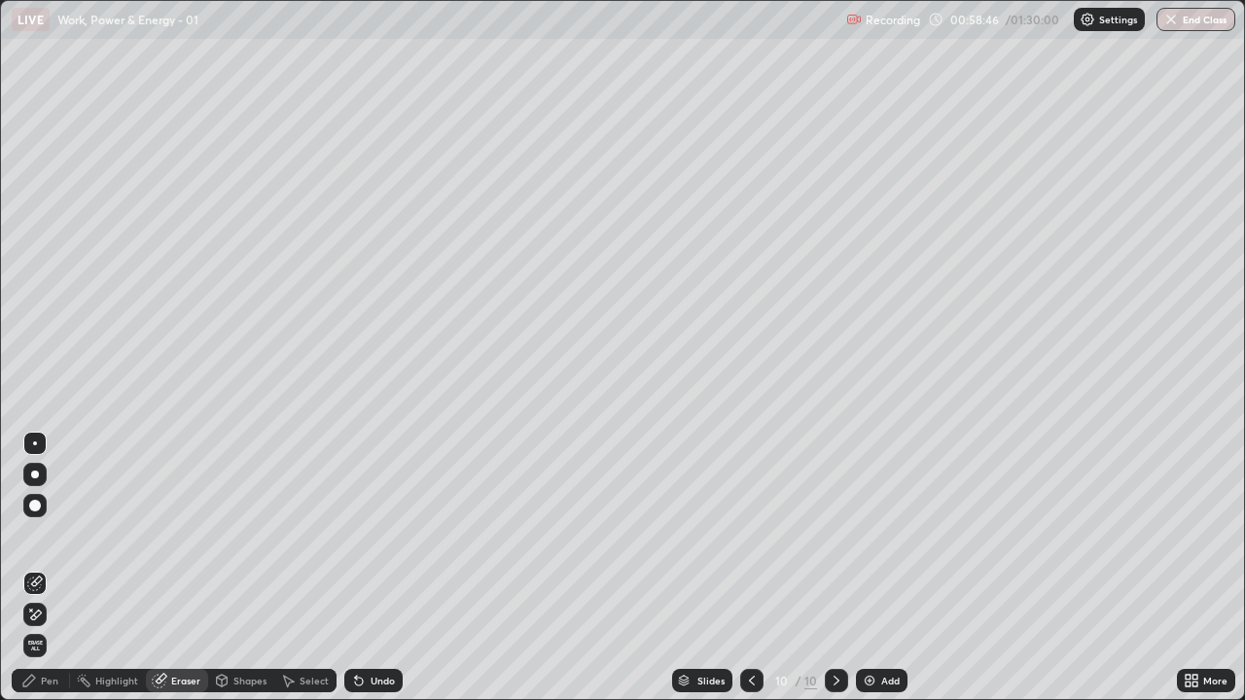
click at [43, 568] on div "Pen" at bounding box center [50, 681] width 18 height 10
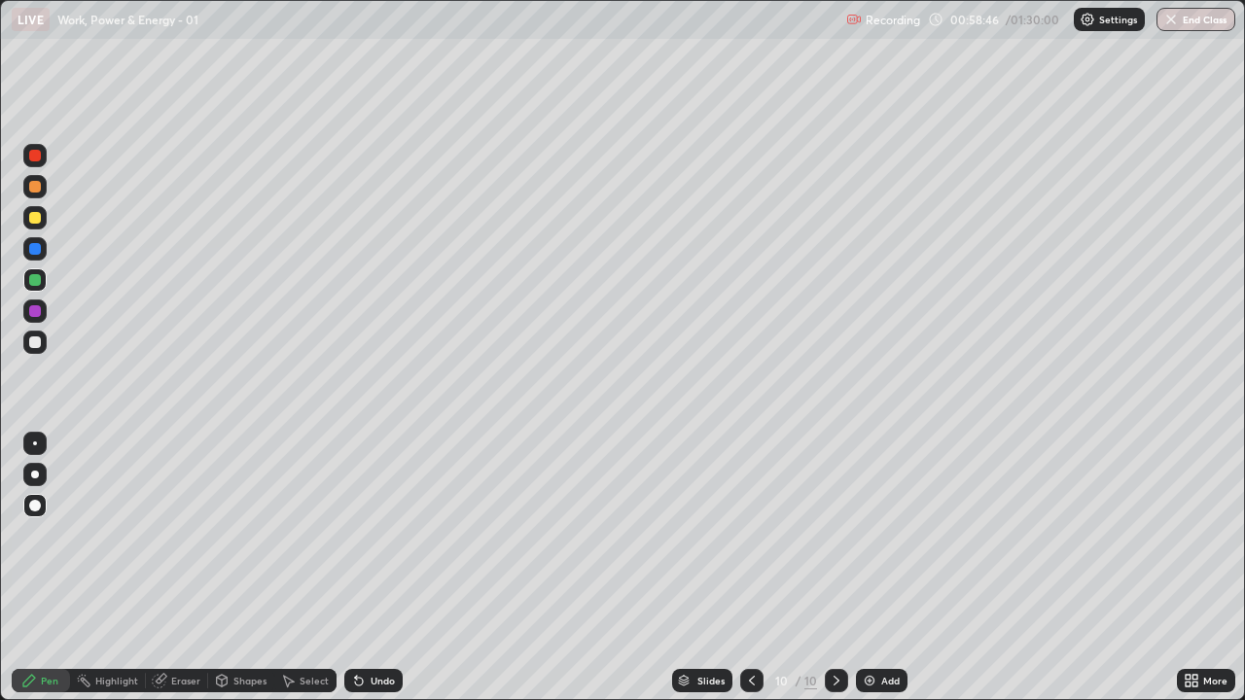
click at [33, 312] on div at bounding box center [35, 311] width 12 height 12
click at [365, 568] on div "Undo" at bounding box center [373, 680] width 58 height 23
click at [37, 344] on div at bounding box center [35, 343] width 12 height 12
click at [392, 568] on div "Undo" at bounding box center [373, 680] width 58 height 23
click at [370, 568] on div "Undo" at bounding box center [373, 680] width 58 height 23
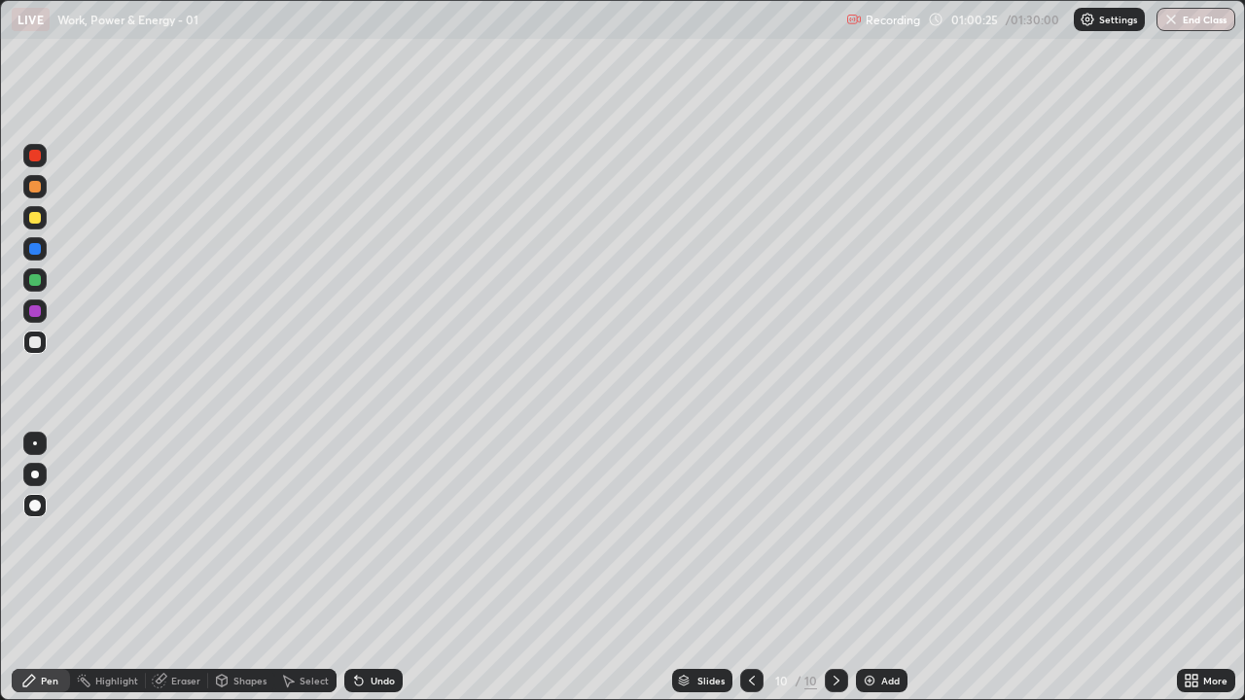
click at [36, 307] on div at bounding box center [35, 311] width 12 height 12
click at [34, 210] on div at bounding box center [34, 217] width 23 height 23
click at [378, 568] on div "Undo" at bounding box center [383, 681] width 24 height 10
click at [371, 568] on div "Undo" at bounding box center [383, 681] width 24 height 10
click at [191, 568] on div "Eraser" at bounding box center [185, 681] width 29 height 10
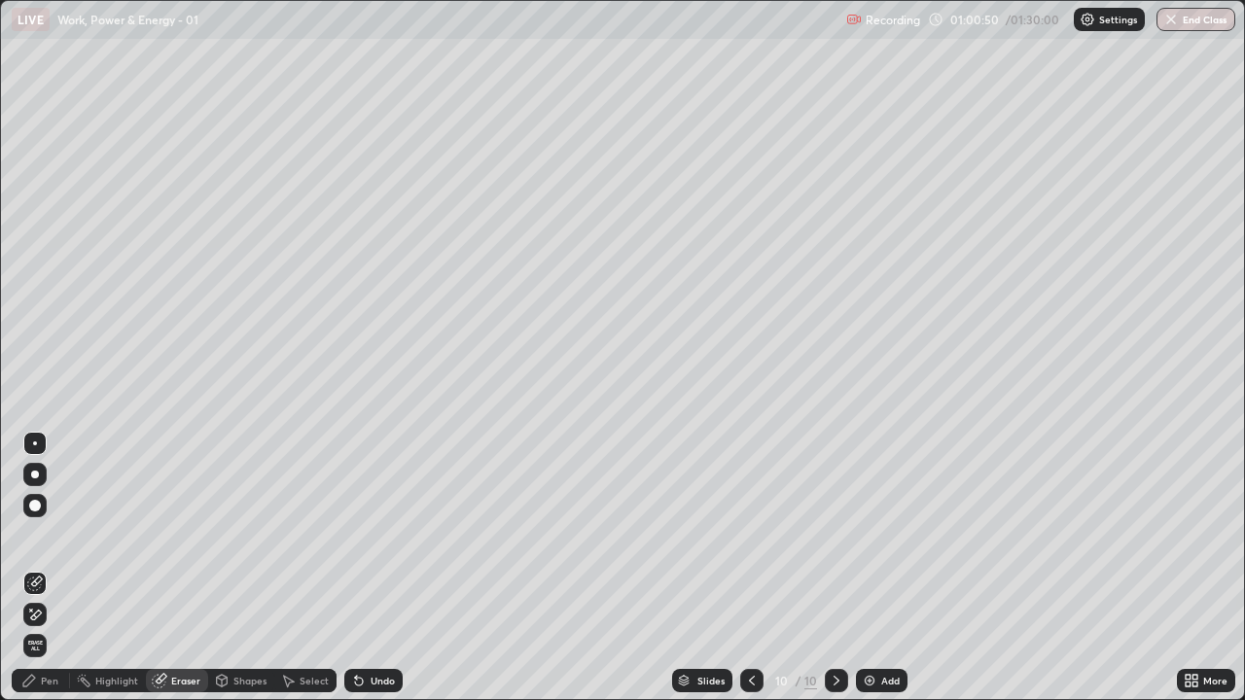
click at [53, 568] on div "Pen" at bounding box center [50, 681] width 18 height 10
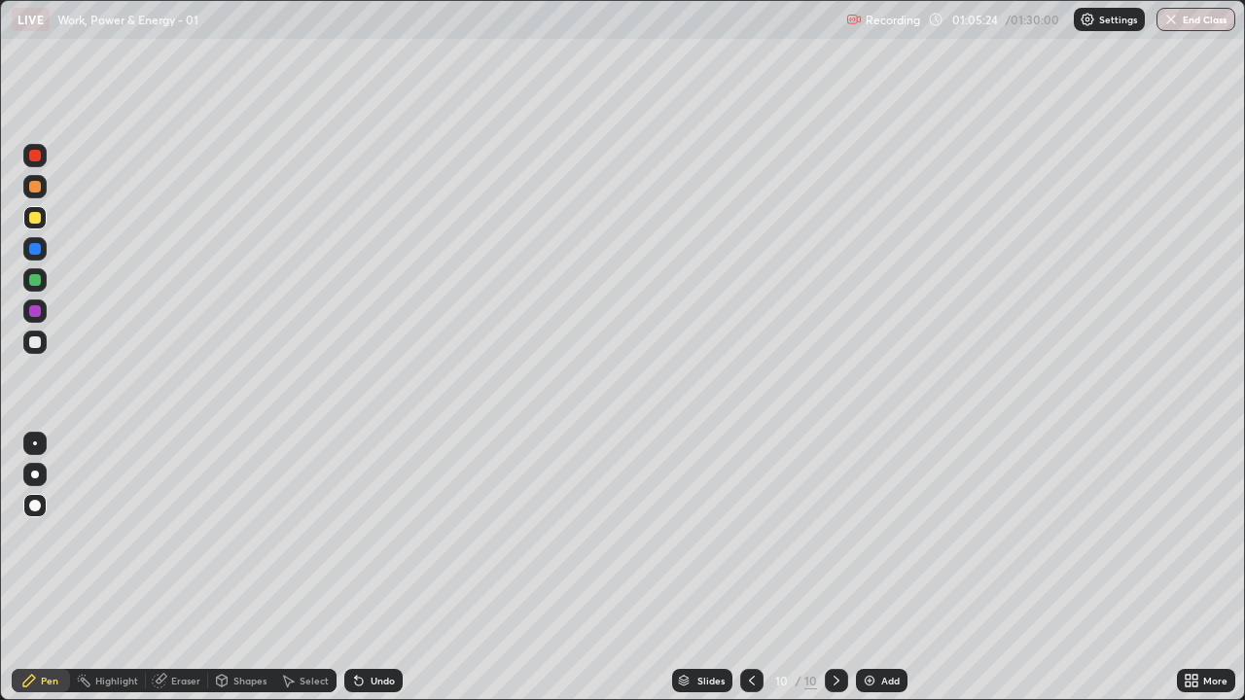
click at [894, 568] on div "Add" at bounding box center [890, 681] width 18 height 10
click at [37, 343] on div at bounding box center [35, 343] width 12 height 12
click at [371, 568] on div "Undo" at bounding box center [383, 681] width 24 height 10
click at [36, 249] on div at bounding box center [35, 249] width 12 height 12
click at [377, 568] on div "Undo" at bounding box center [383, 681] width 24 height 10
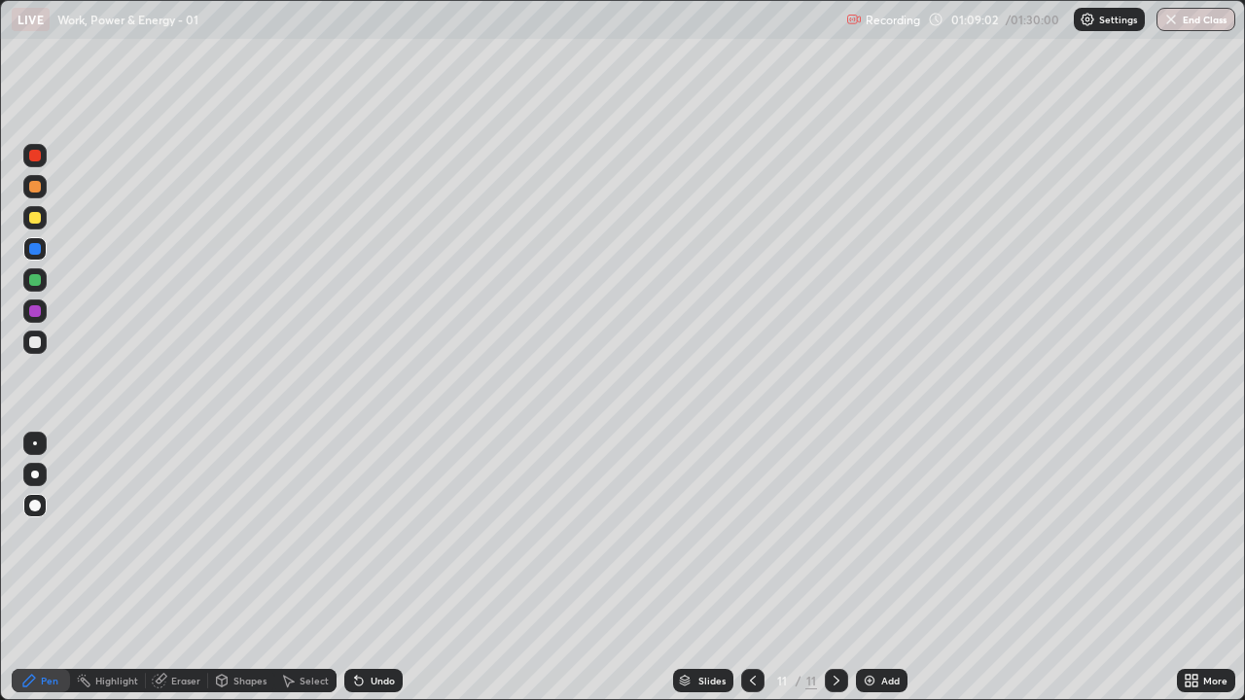
click at [380, 568] on div "Undo" at bounding box center [383, 681] width 24 height 10
click at [36, 338] on div at bounding box center [35, 343] width 12 height 12
click at [375, 568] on div "Undo" at bounding box center [383, 681] width 24 height 10
click at [377, 568] on div "Undo" at bounding box center [383, 681] width 24 height 10
click at [375, 568] on div "Undo" at bounding box center [373, 680] width 58 height 23
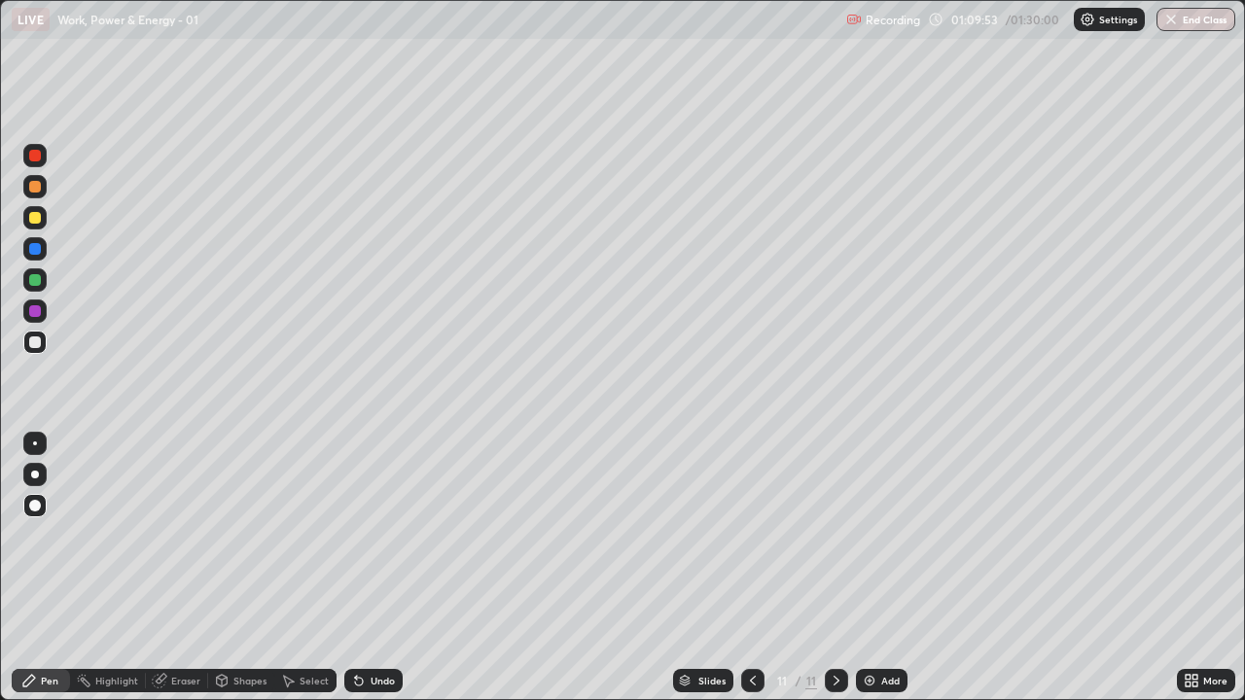
click at [39, 222] on div at bounding box center [35, 218] width 12 height 12
click at [38, 219] on div at bounding box center [35, 218] width 12 height 12
click at [43, 284] on div at bounding box center [34, 279] width 23 height 23
click at [356, 568] on icon at bounding box center [359, 682] width 8 height 8
click at [372, 568] on div "Undo" at bounding box center [373, 680] width 58 height 23
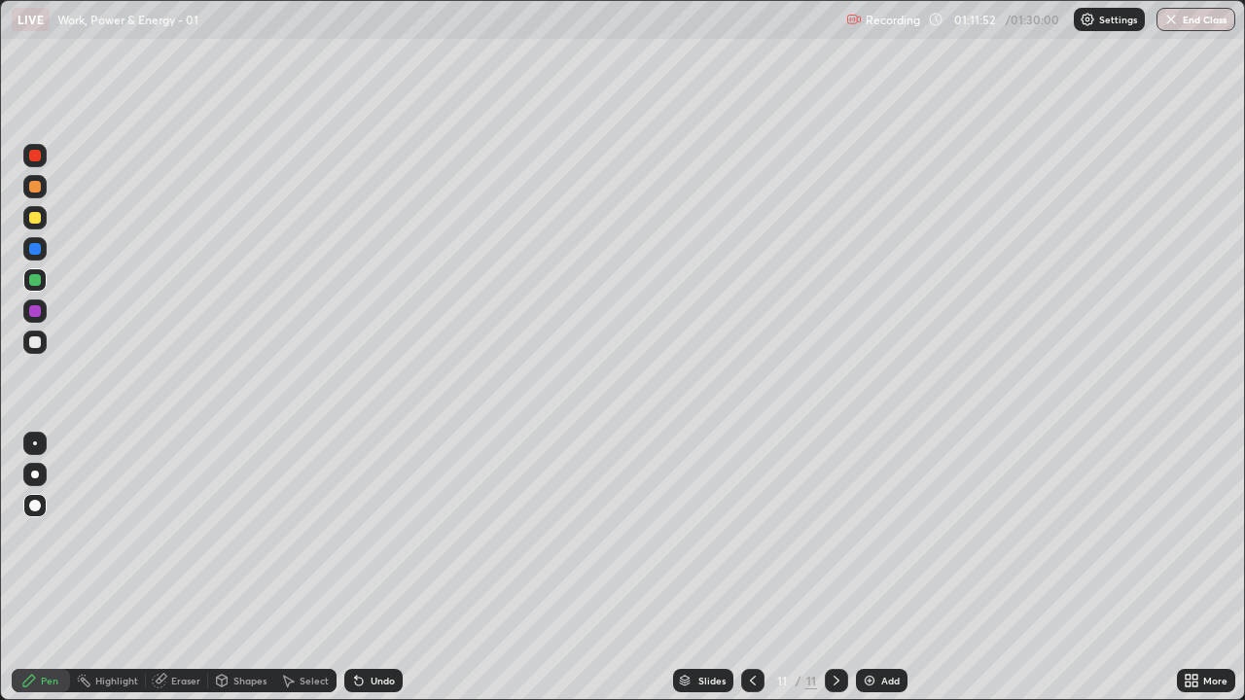
click at [379, 568] on div "Undo" at bounding box center [383, 681] width 24 height 10
click at [379, 568] on div "Undo" at bounding box center [373, 680] width 58 height 23
click at [376, 568] on div "Undo" at bounding box center [373, 680] width 58 height 23
click at [35, 157] on div at bounding box center [35, 156] width 12 height 12
click at [377, 568] on div "Undo" at bounding box center [383, 681] width 24 height 10
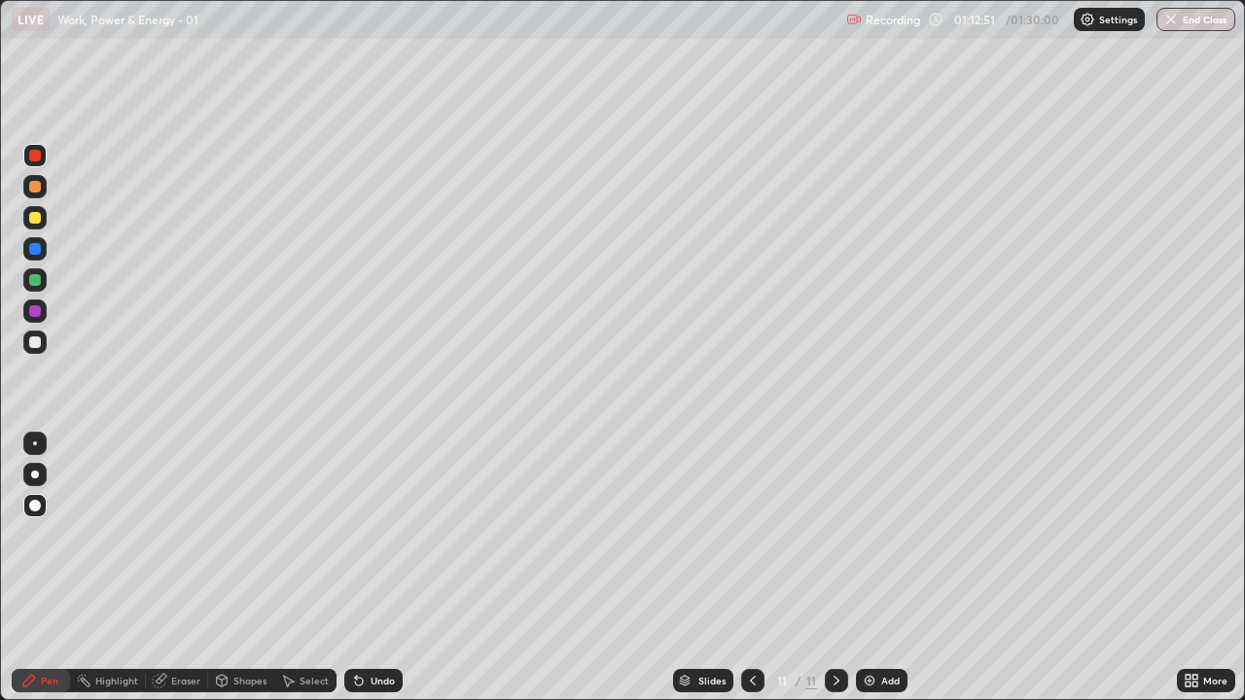
click at [365, 568] on div "Undo" at bounding box center [373, 680] width 58 height 23
click at [372, 568] on div "Undo" at bounding box center [373, 680] width 58 height 23
click at [1099, 568] on div "Slides 11 / 11 Add" at bounding box center [790, 680] width 774 height 39
click at [1116, 568] on div "Slides 11 / 11 Add" at bounding box center [790, 680] width 774 height 39
click at [360, 568] on icon at bounding box center [359, 681] width 16 height 16
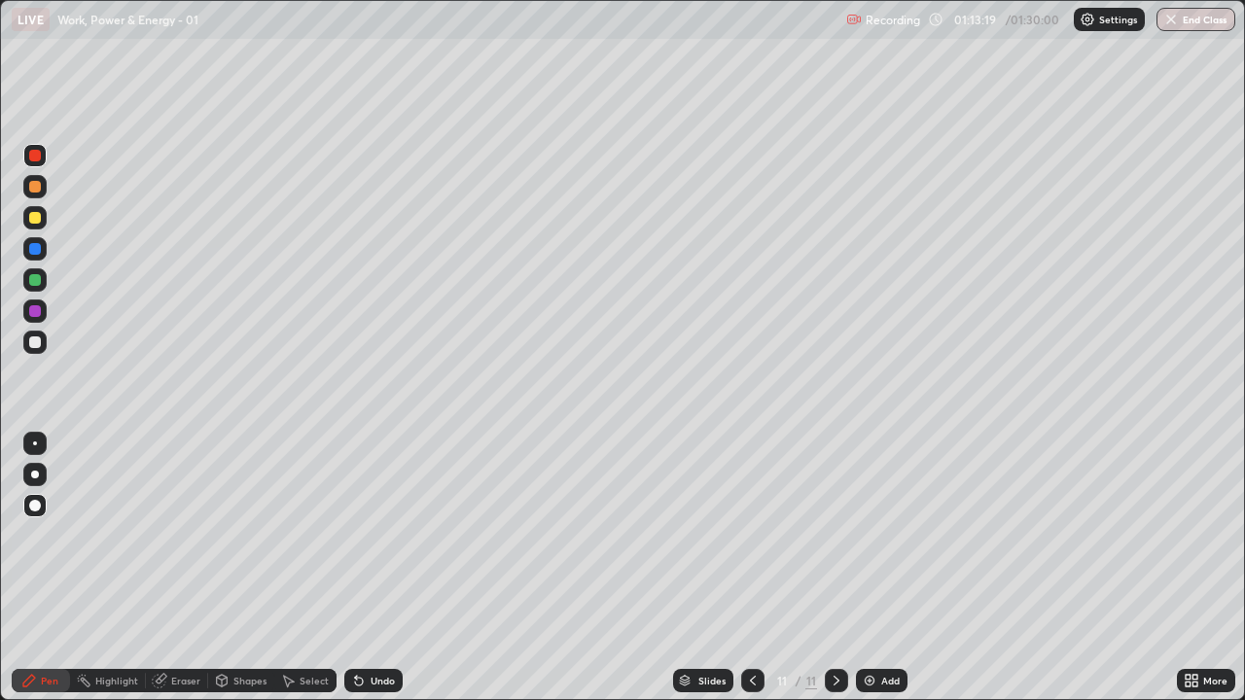
click at [1146, 568] on div "Slides 11 / 11 Add" at bounding box center [790, 680] width 774 height 39
click at [875, 568] on div "Add" at bounding box center [882, 680] width 52 height 23
click at [37, 159] on div at bounding box center [35, 156] width 12 height 12
click at [45, 337] on div at bounding box center [34, 342] width 23 height 23
click at [749, 568] on icon at bounding box center [753, 681] width 16 height 16
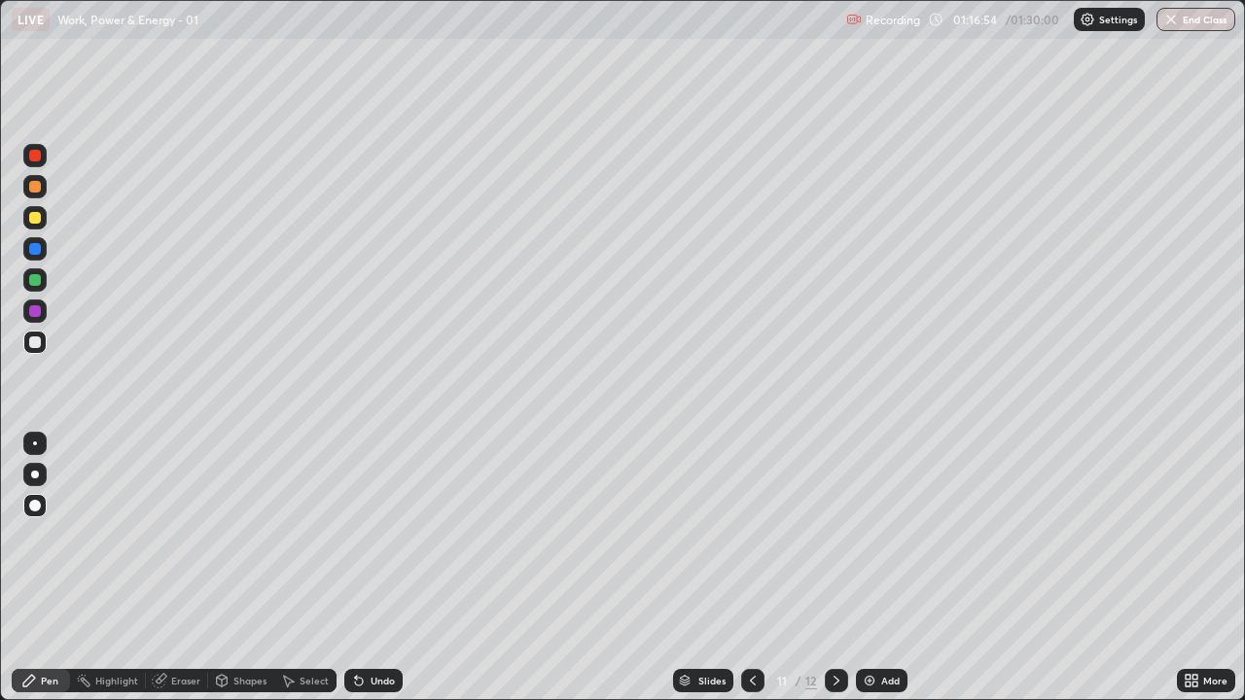
click at [753, 568] on icon at bounding box center [753, 681] width 6 height 10
click at [834, 568] on icon at bounding box center [837, 681] width 16 height 16
click at [839, 568] on div at bounding box center [836, 680] width 23 height 23
click at [884, 568] on div "Add" at bounding box center [890, 681] width 18 height 10
click at [747, 568] on div at bounding box center [752, 680] width 23 height 23
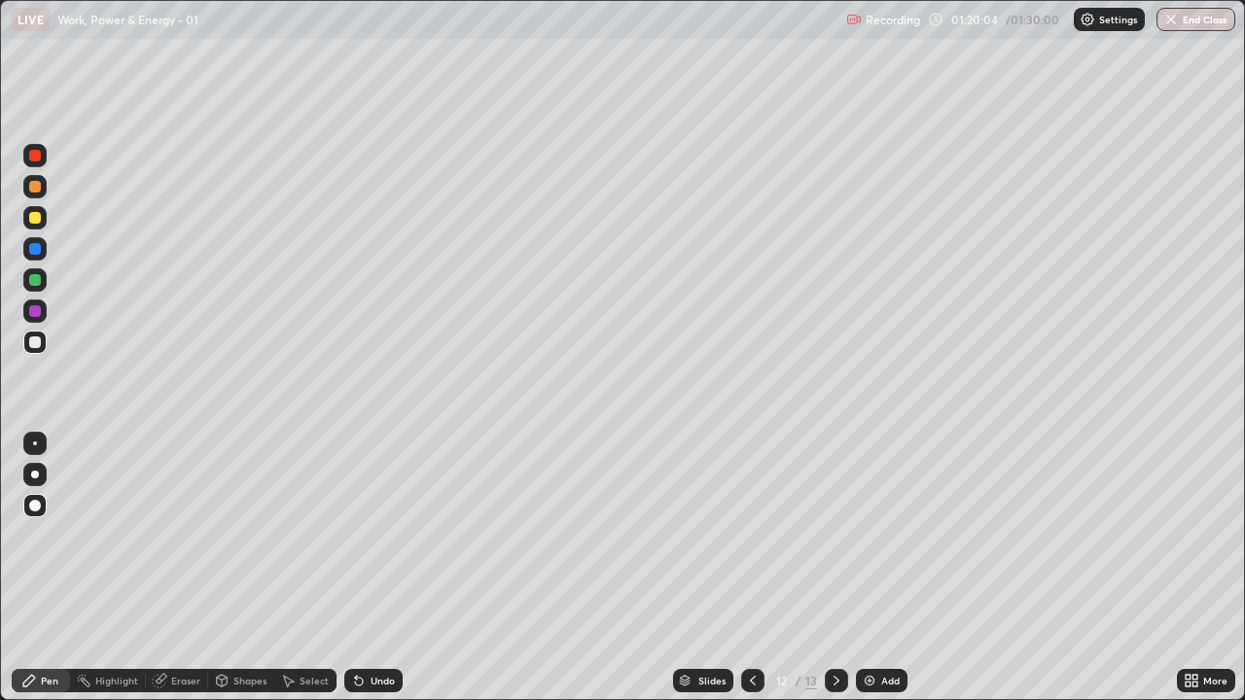
click at [36, 279] on div at bounding box center [35, 280] width 12 height 12
click at [750, 568] on icon at bounding box center [753, 681] width 6 height 10
click at [751, 568] on icon at bounding box center [753, 681] width 16 height 16
click at [834, 568] on icon at bounding box center [837, 681] width 16 height 16
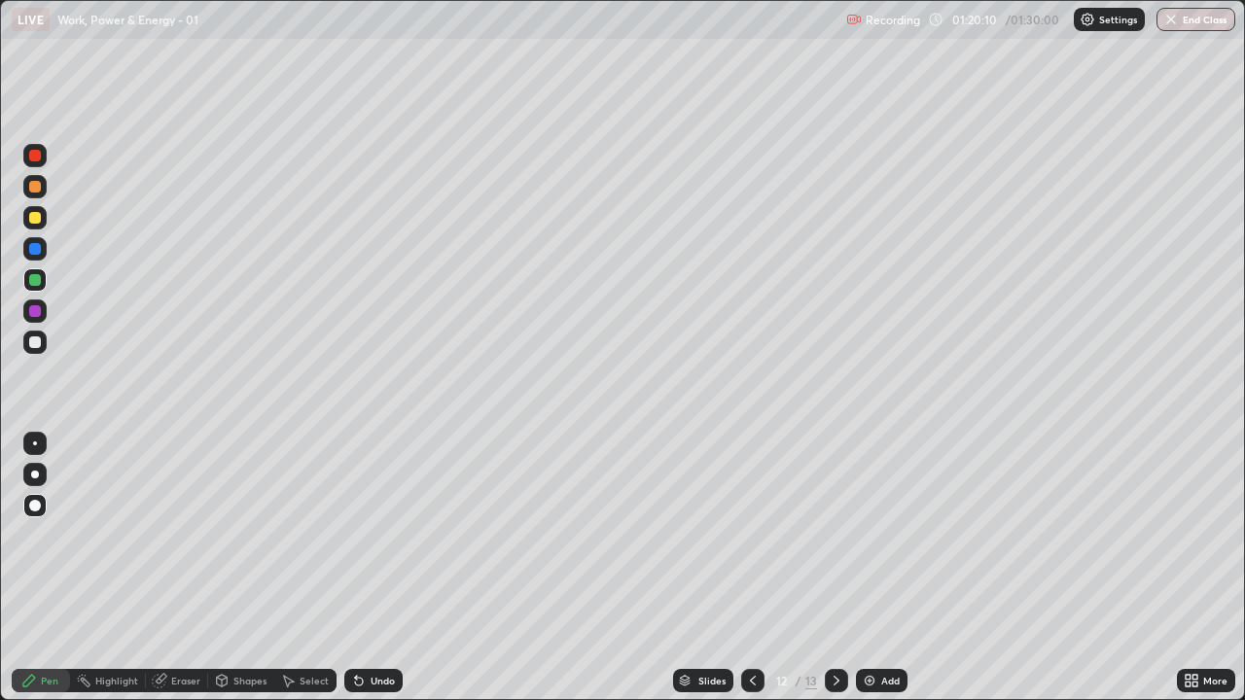
click at [835, 568] on icon at bounding box center [837, 681] width 16 height 16
click at [42, 220] on div at bounding box center [34, 217] width 23 height 23
click at [1166, 17] on img "button" at bounding box center [1172, 20] width 16 height 16
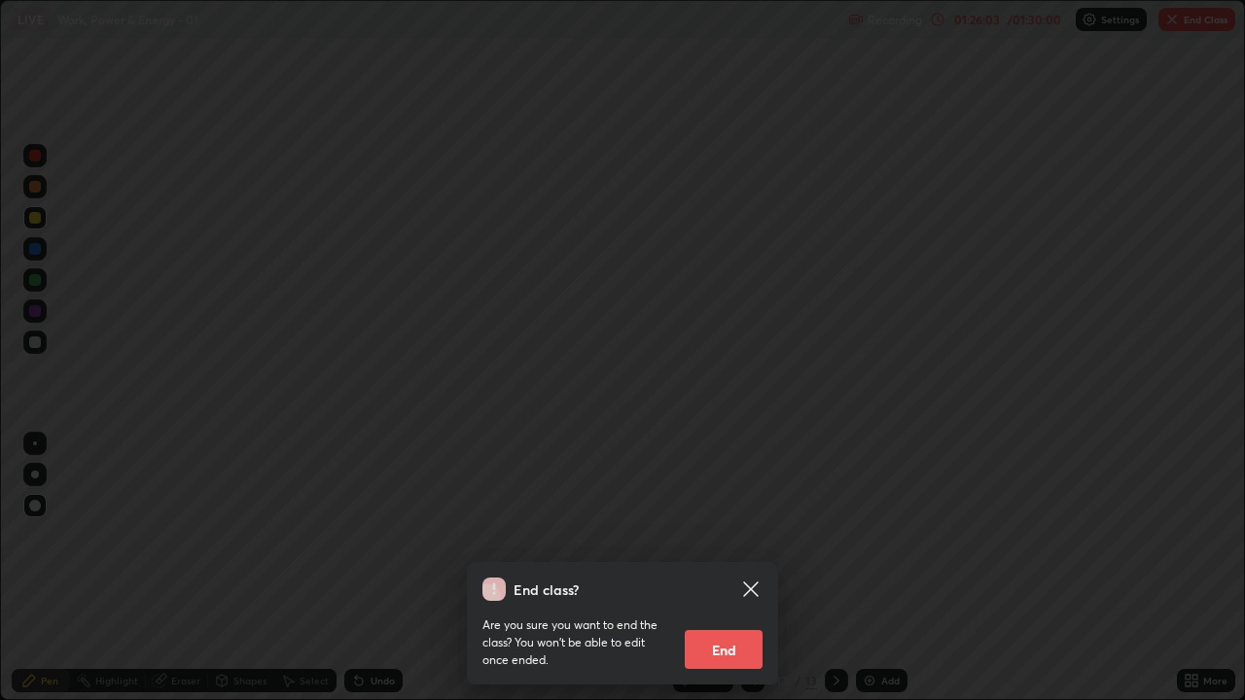
click at [709, 568] on button "End" at bounding box center [724, 649] width 78 height 39
